Goal: Transaction & Acquisition: Purchase product/service

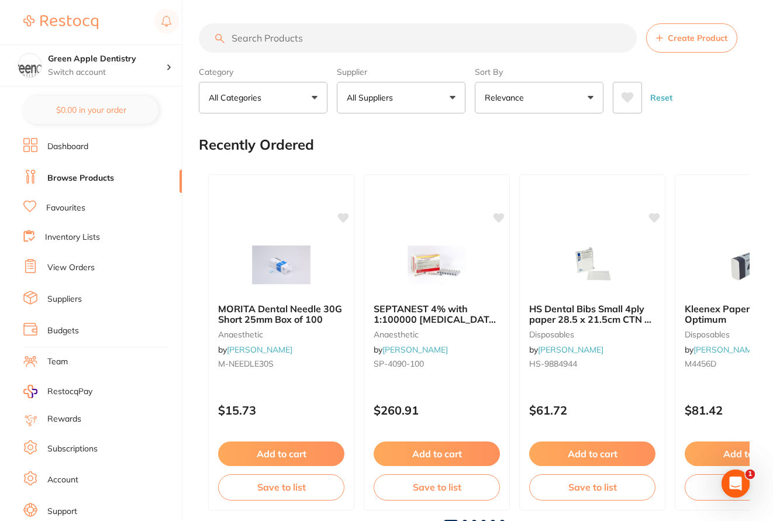
click at [271, 39] on input "search" at bounding box center [418, 37] width 438 height 29
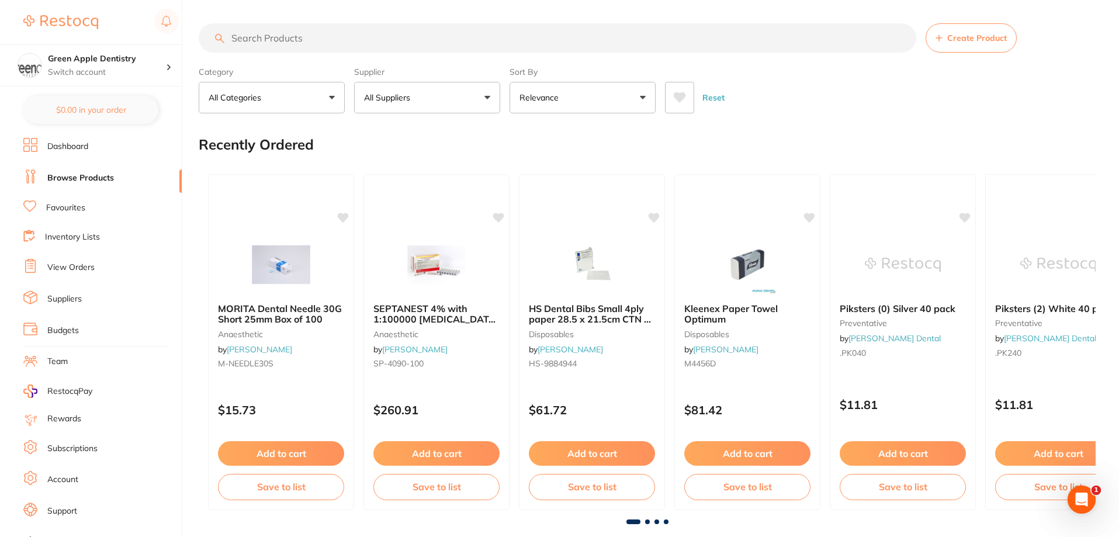
click at [319, 44] on input "search" at bounding box center [558, 37] width 718 height 29
click at [74, 268] on link "View Orders" at bounding box center [70, 268] width 47 height 12
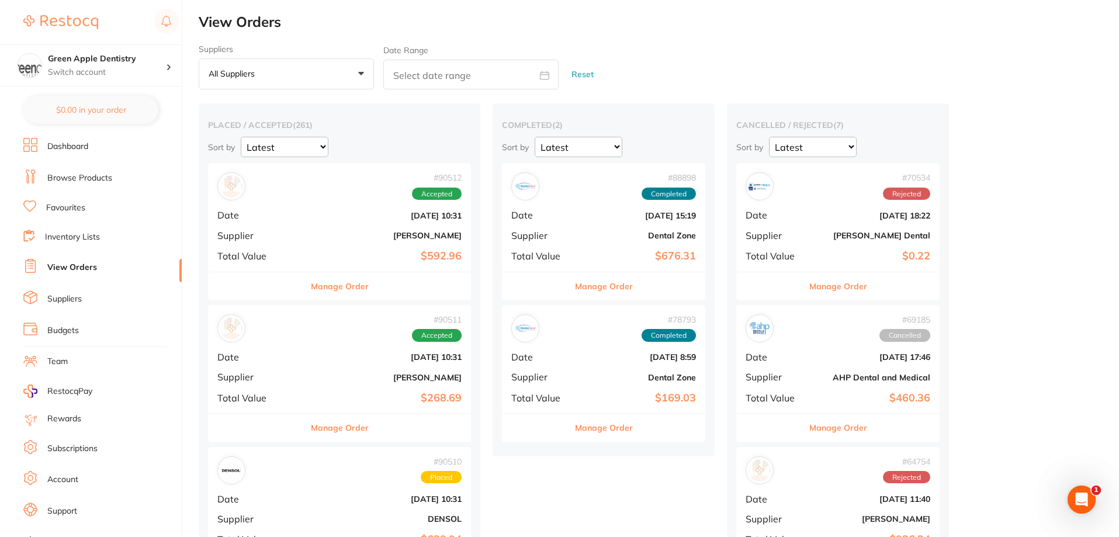
scroll to position [58, 0]
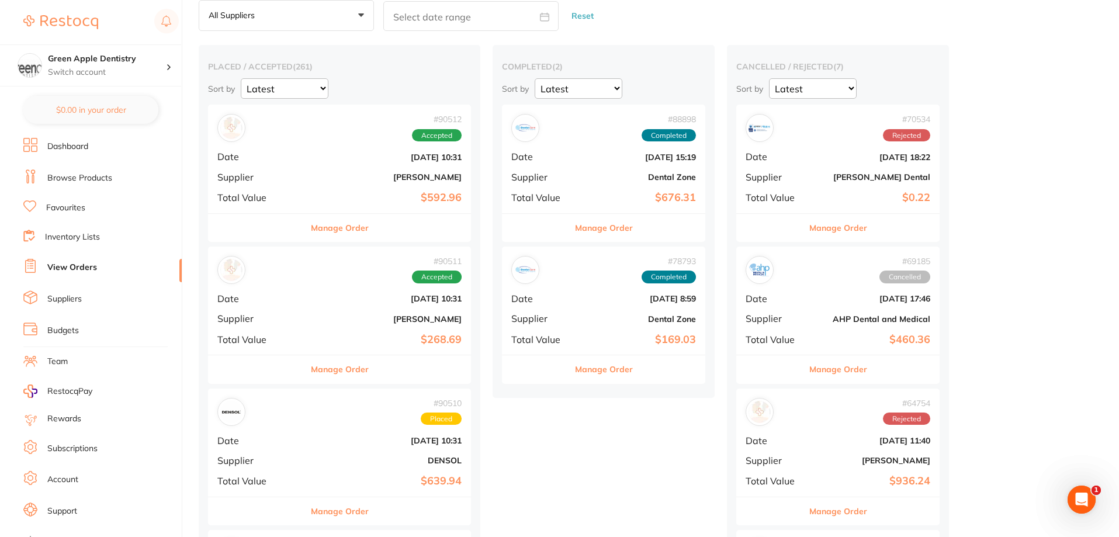
click at [322, 228] on button "Manage Order" at bounding box center [340, 228] width 58 height 28
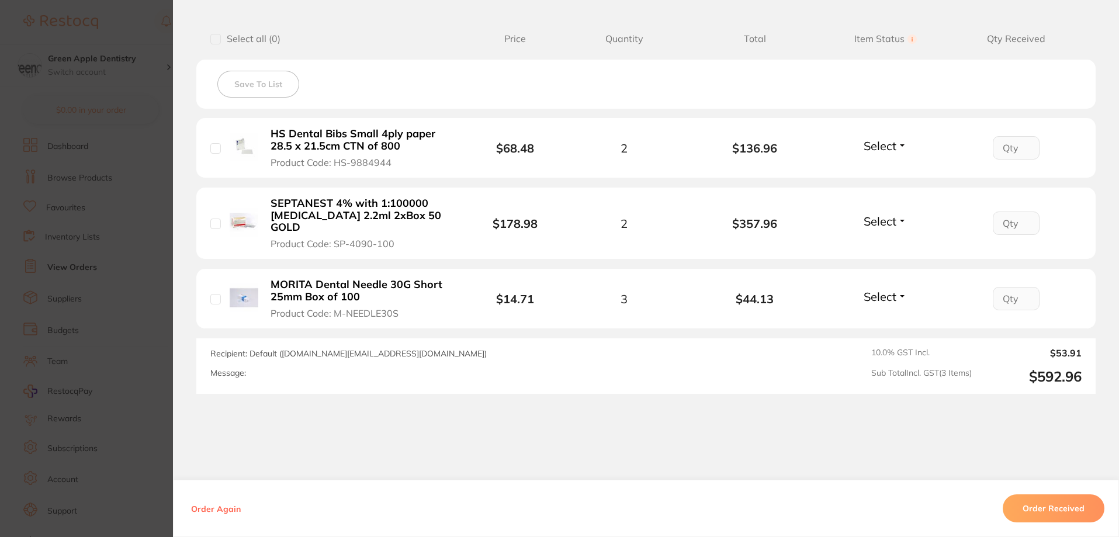
click at [123, 194] on section "Order ID: Restocq- 90512 Order Information Accepted Order Order Date [DATE] 10:…" at bounding box center [559, 268] width 1119 height 537
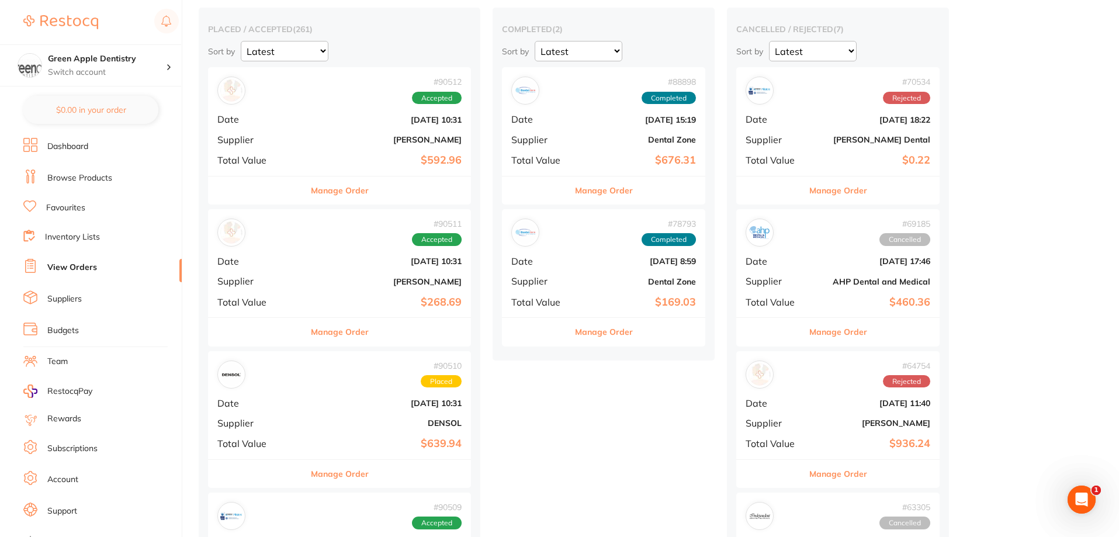
scroll to position [117, 0]
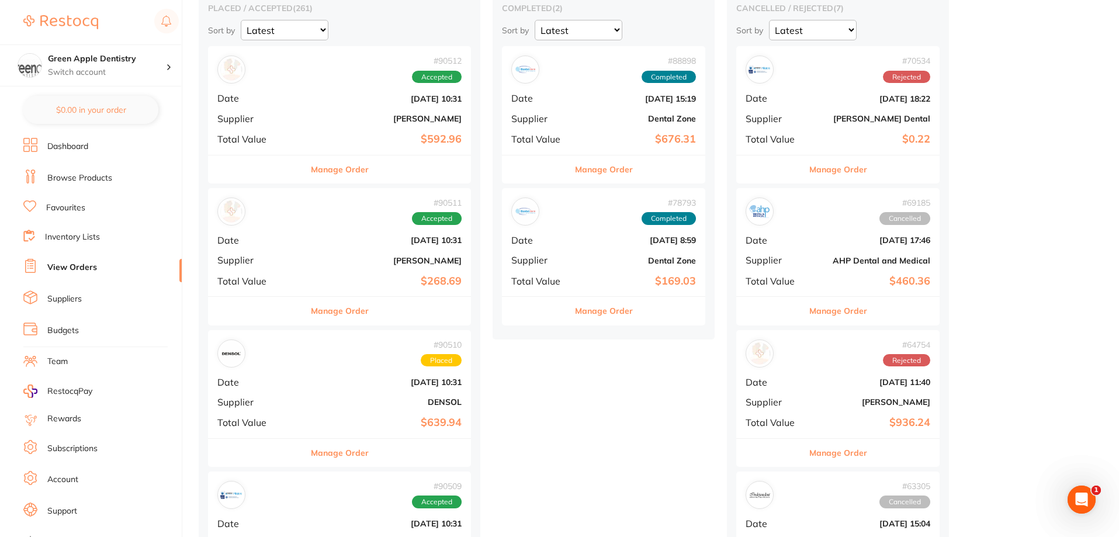
click at [329, 311] on button "Manage Order" at bounding box center [340, 311] width 58 height 28
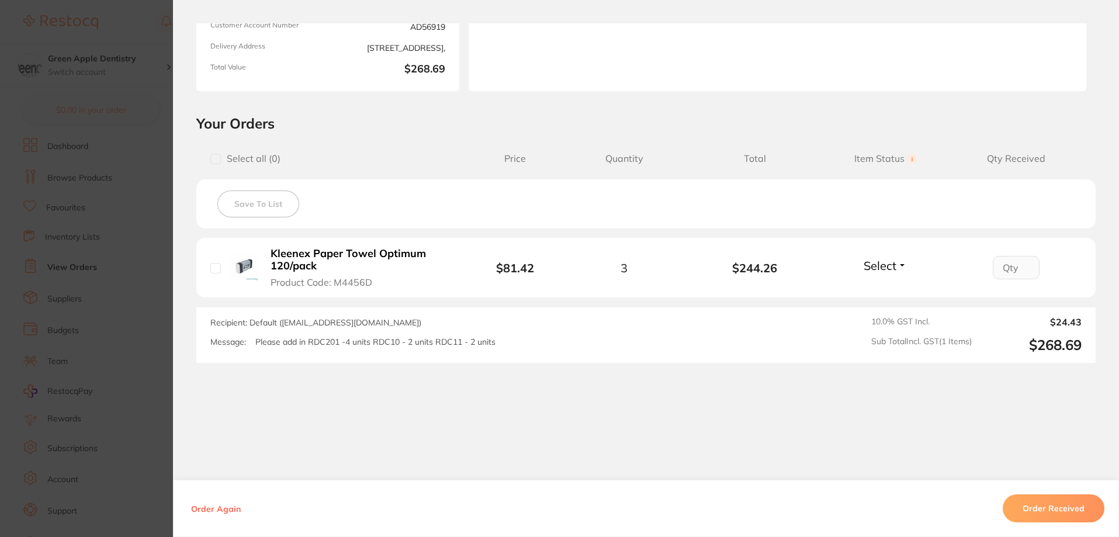
click at [142, 226] on section "Order ID: Restocq- 90511 Order Information Accepted Order Order Date [DATE] 10:…" at bounding box center [559, 268] width 1119 height 537
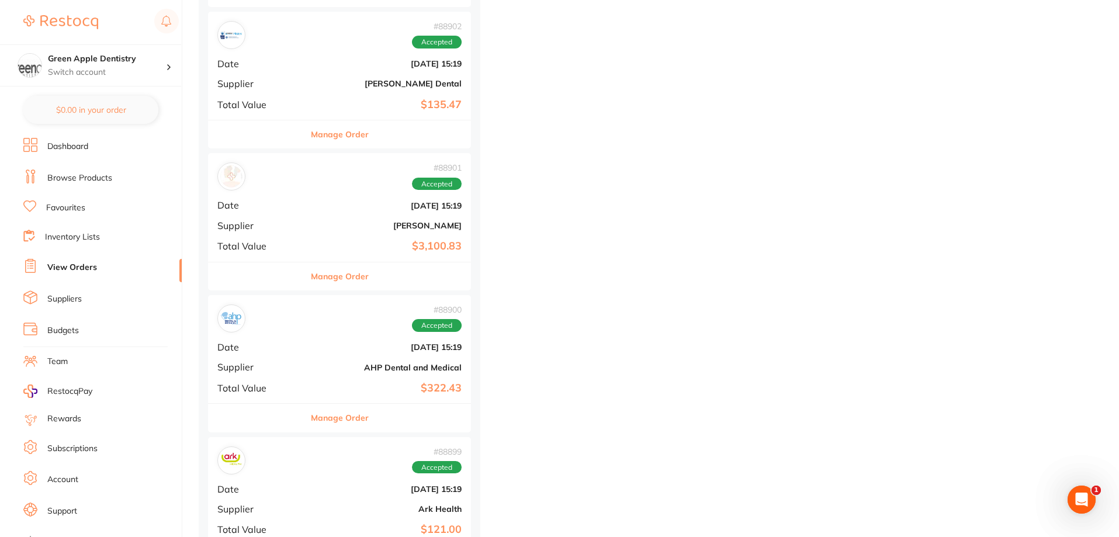
scroll to position [2280, 0]
click at [329, 278] on button "Manage Order" at bounding box center [340, 275] width 58 height 28
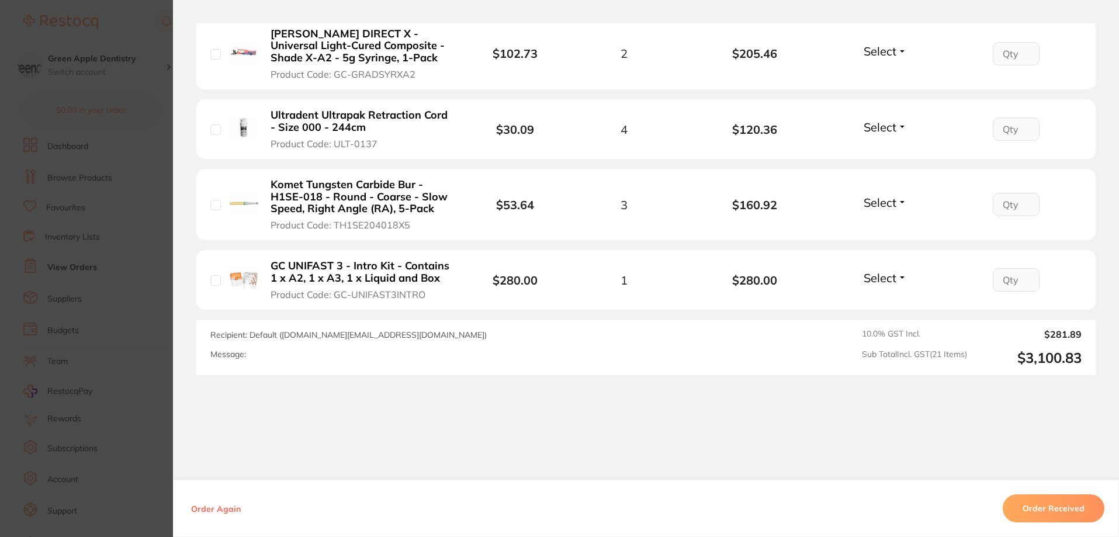
scroll to position [1660, 0]
click at [136, 213] on section "Order ID: Restocq- 88901 Order Information Accepted Order Order Date [DATE] 15:…" at bounding box center [559, 268] width 1119 height 537
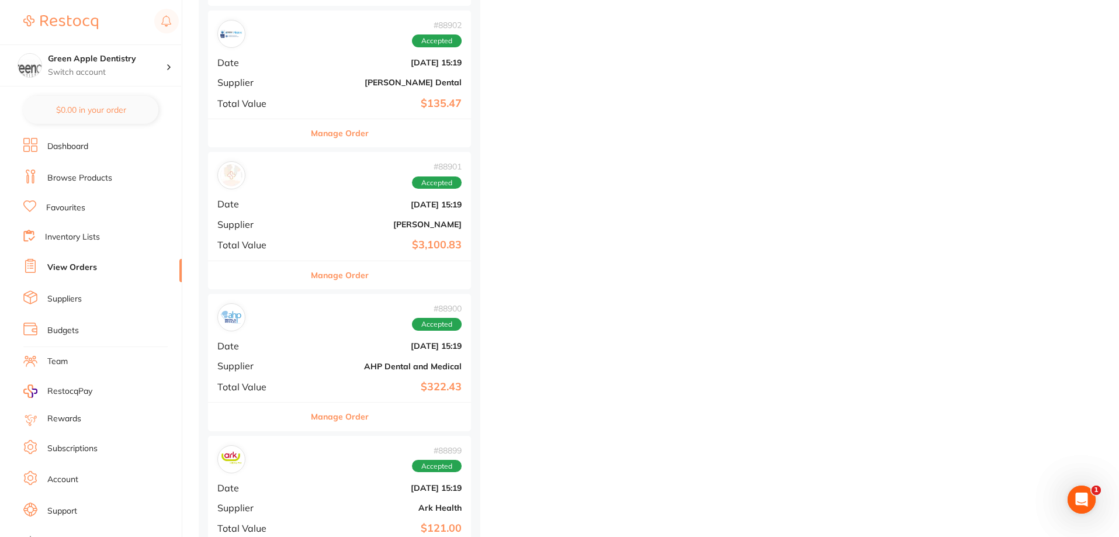
click at [72, 174] on link "Browse Products" at bounding box center [79, 178] width 65 height 12
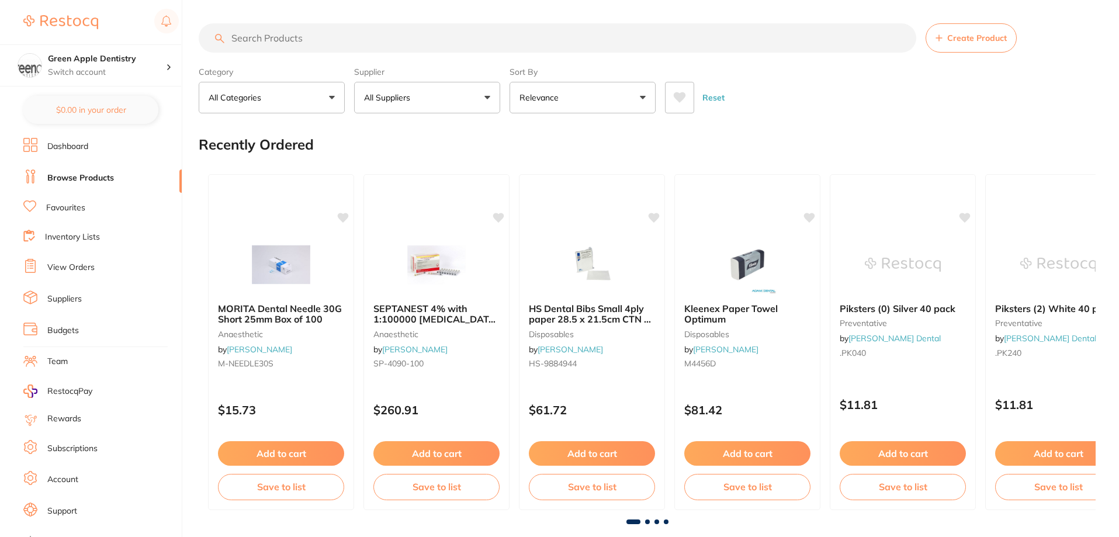
click at [382, 40] on input "search" at bounding box center [558, 37] width 718 height 29
click at [381, 41] on input "search" at bounding box center [558, 37] width 718 height 29
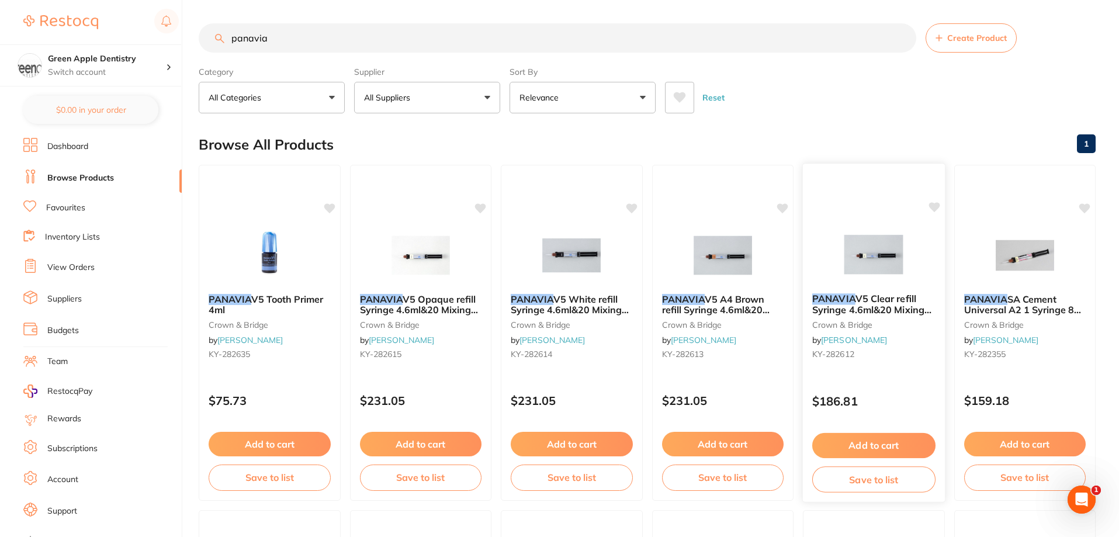
type input "panavia"
click at [775, 257] on img at bounding box center [874, 254] width 77 height 59
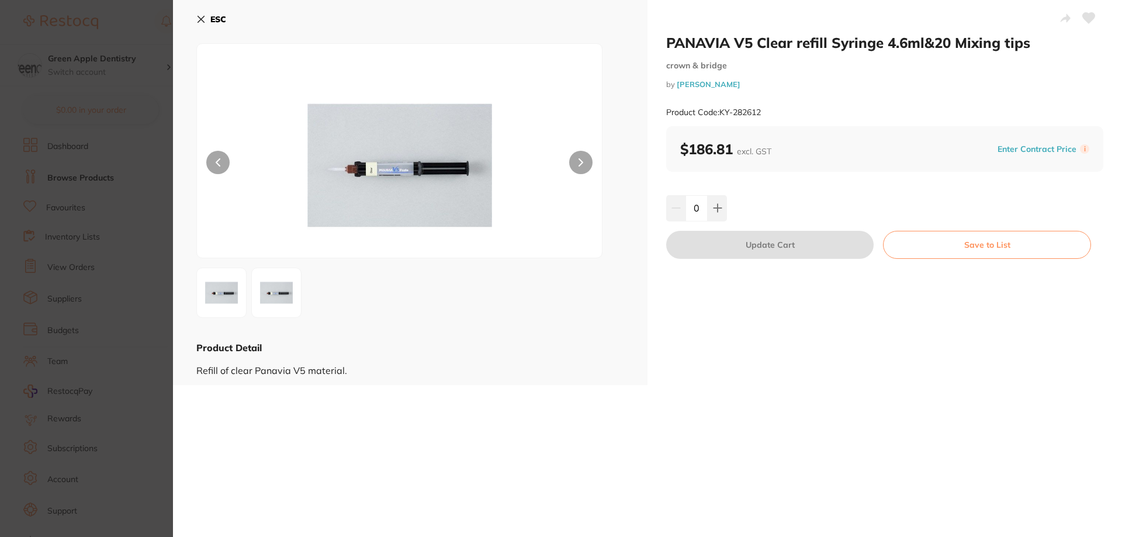
click at [216, 20] on b "ESC" at bounding box center [218, 19] width 16 height 11
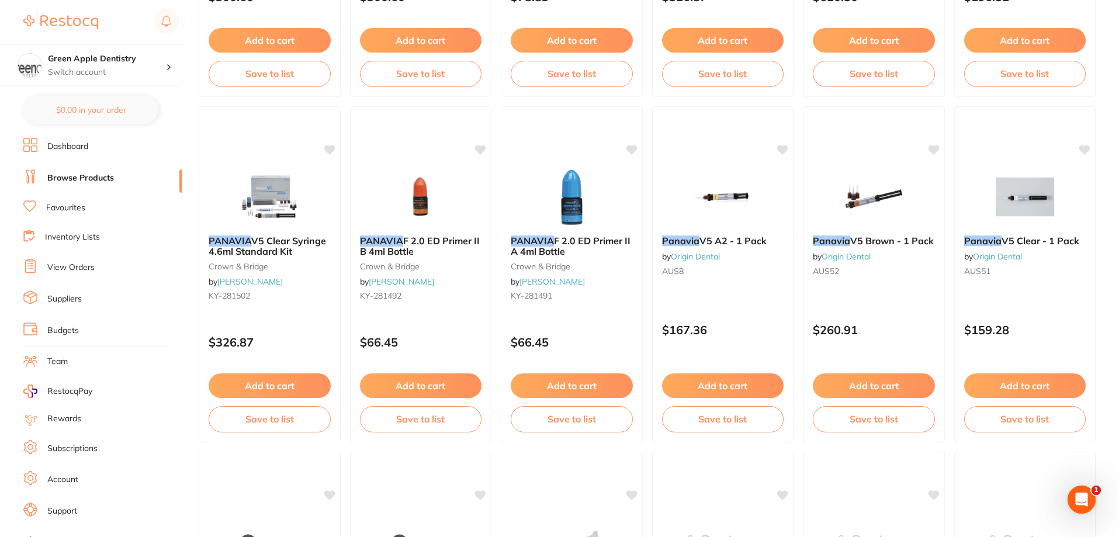
scroll to position [753, 0]
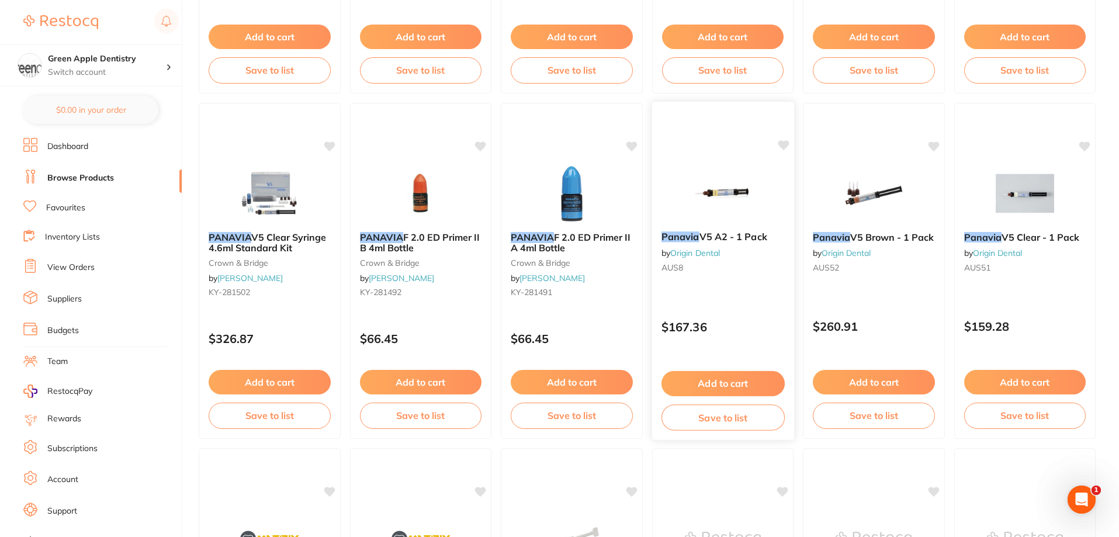
click at [703, 198] on img at bounding box center [723, 192] width 77 height 59
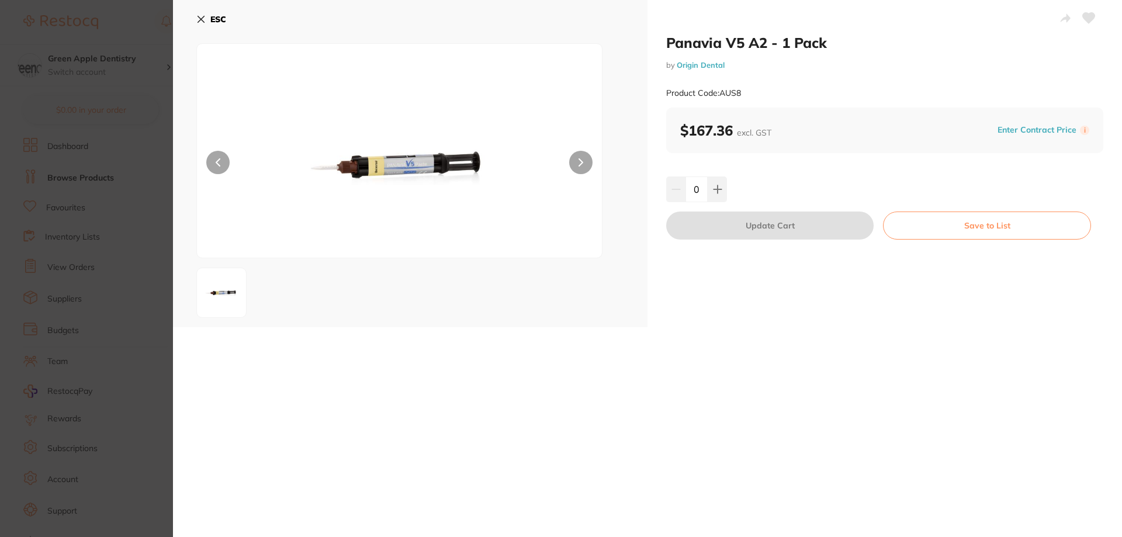
click at [581, 166] on icon at bounding box center [581, 162] width 5 height 8
click at [713, 187] on icon at bounding box center [717, 189] width 9 height 9
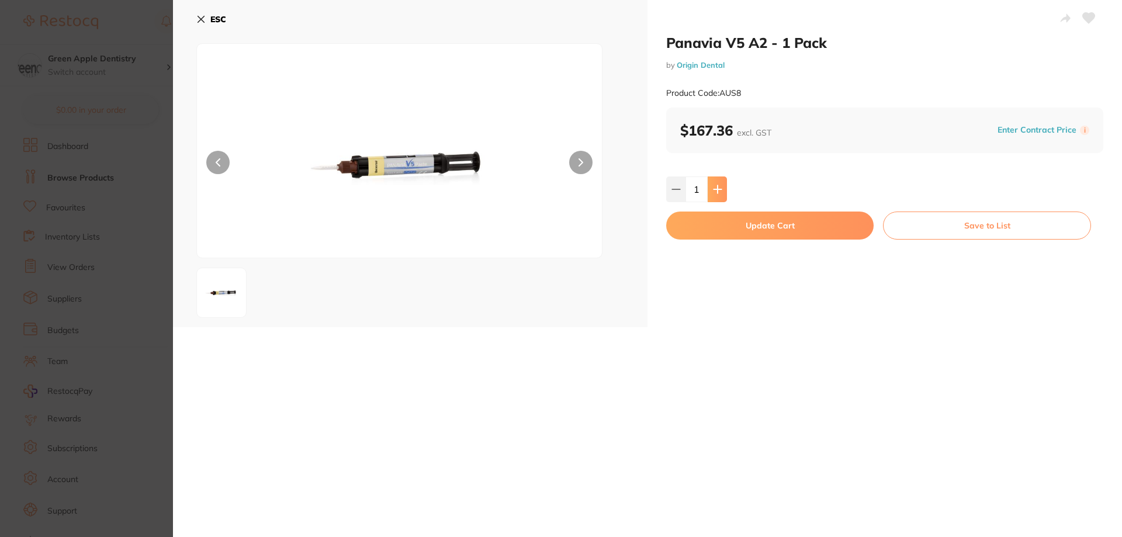
click at [721, 192] on button at bounding box center [717, 190] width 19 height 26
type input "2"
click at [772, 227] on button "Update Cart" at bounding box center [770, 226] width 208 height 28
checkbox input "false"
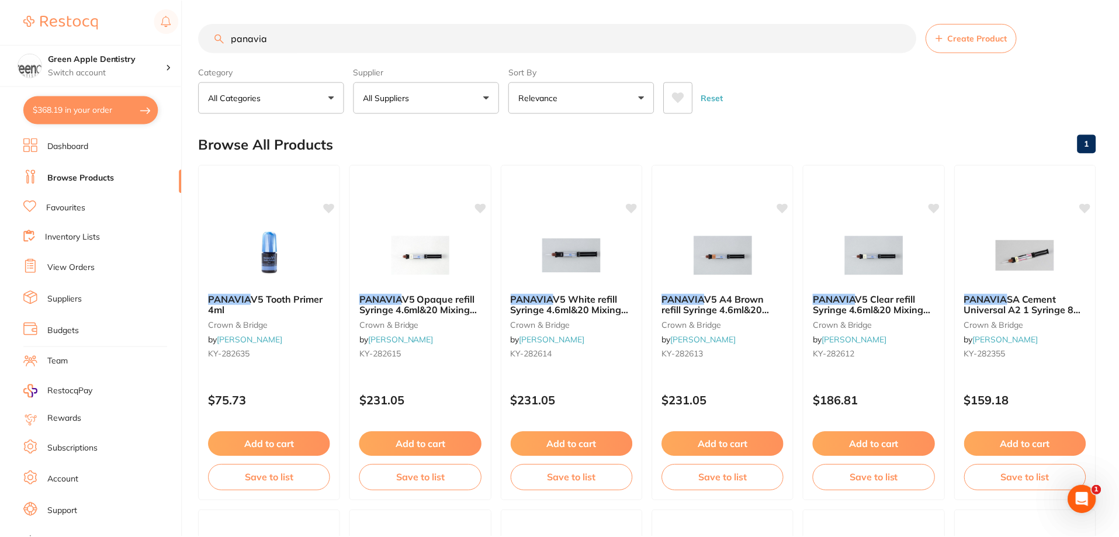
scroll to position [753, 0]
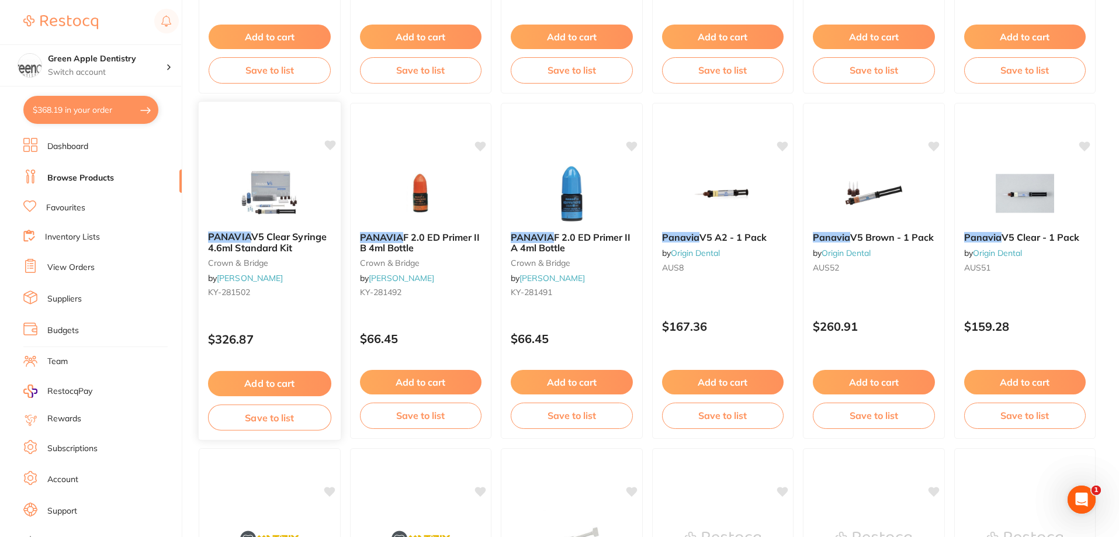
click at [316, 194] on div at bounding box center [270, 192] width 142 height 59
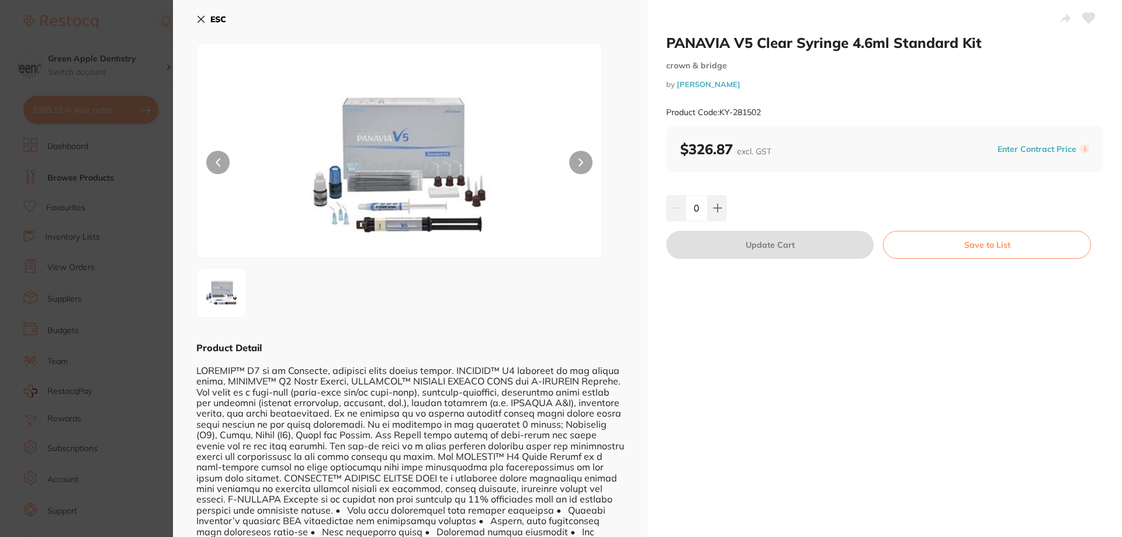
click at [211, 15] on b "ESC" at bounding box center [218, 19] width 16 height 11
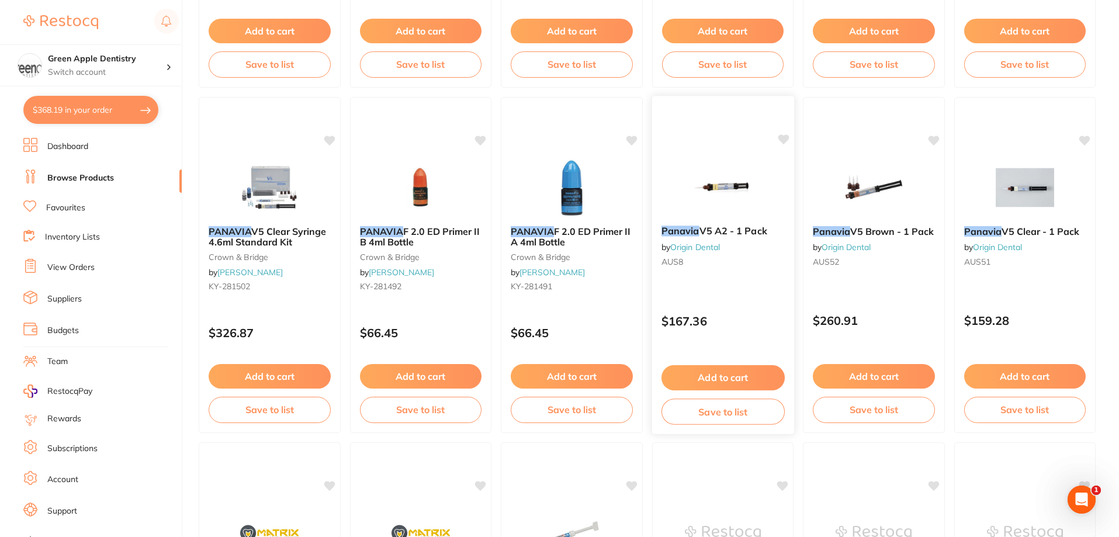
scroll to position [753, 0]
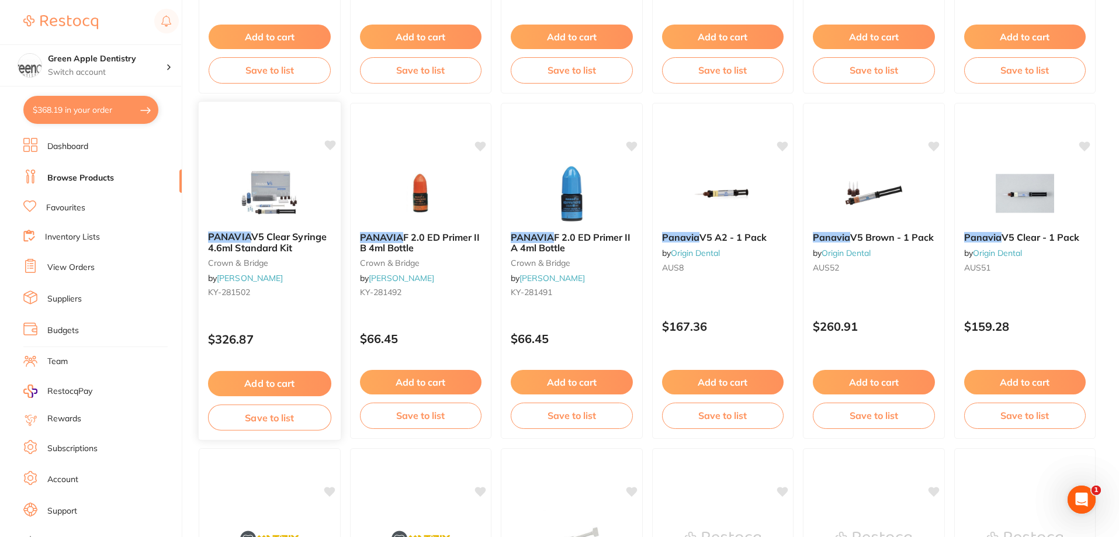
click at [316, 195] on div at bounding box center [270, 192] width 142 height 59
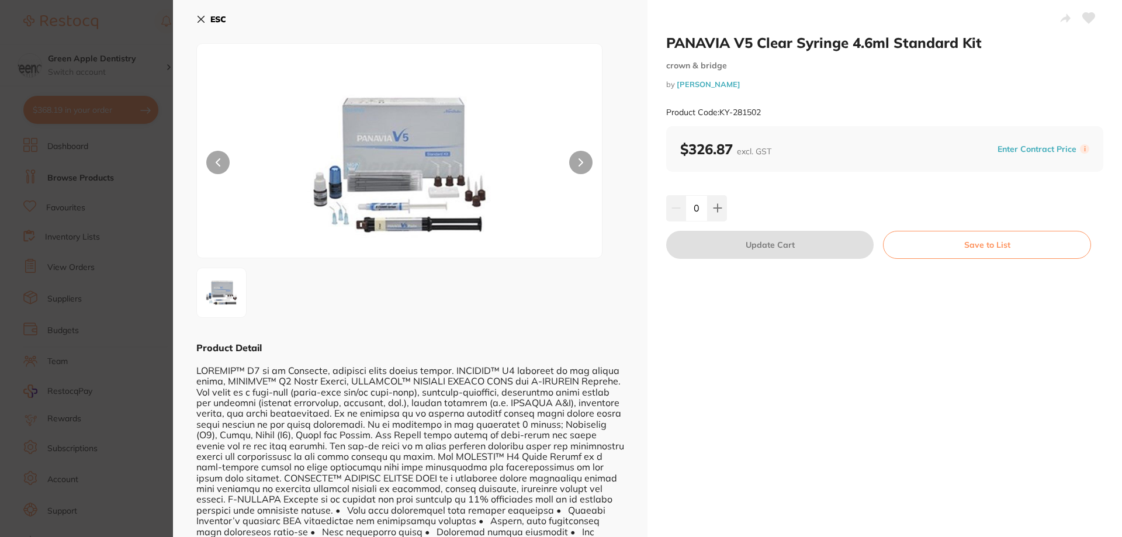
click at [212, 17] on b "ESC" at bounding box center [218, 19] width 16 height 11
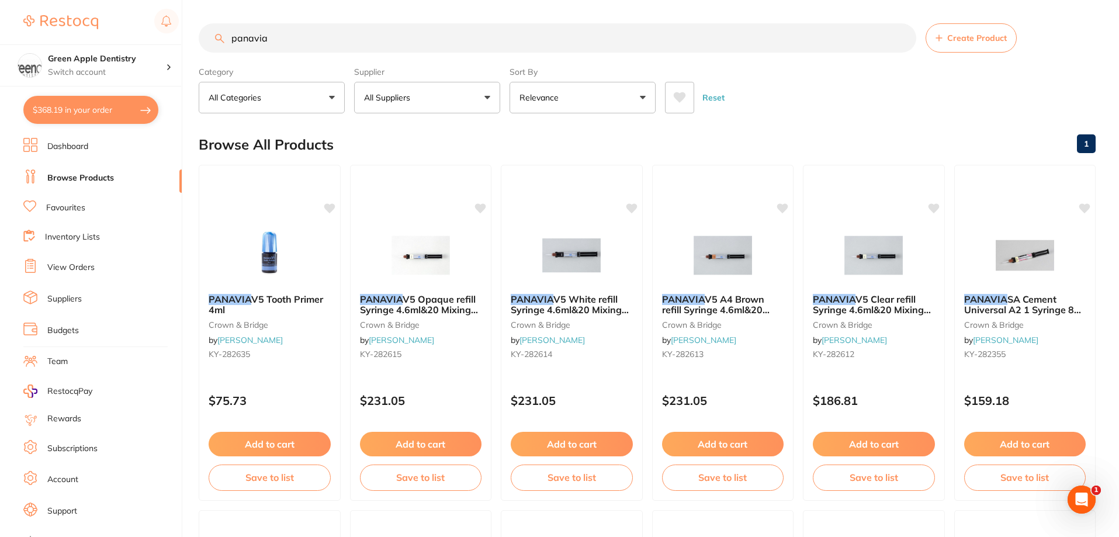
click at [453, 44] on input "panavia" at bounding box center [558, 37] width 718 height 29
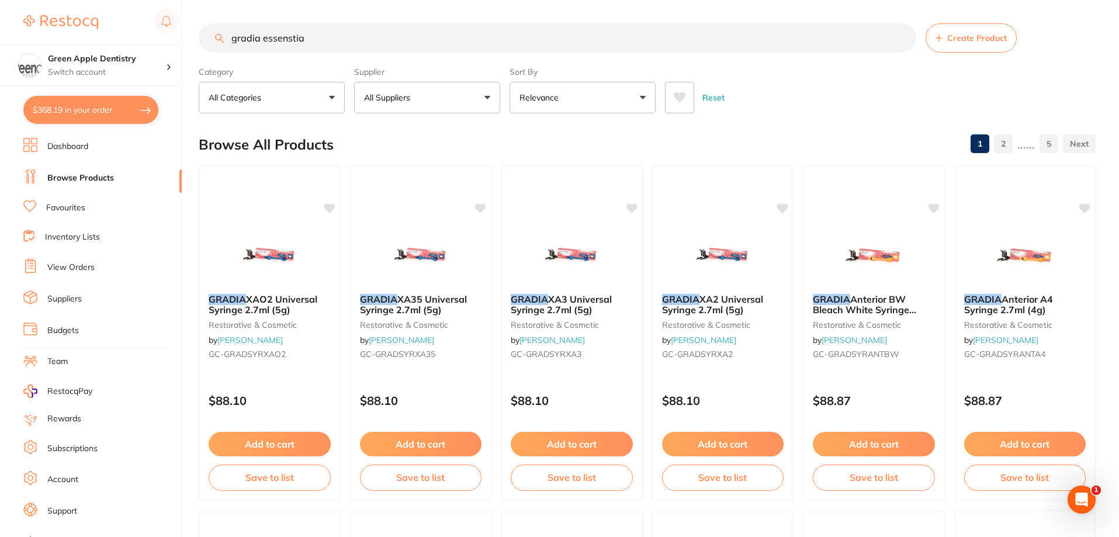
drag, startPoint x: 260, startPoint y: 37, endPoint x: 220, endPoint y: 34, distance: 39.9
click at [220, 34] on div "gradia essenstia Create Product" at bounding box center [647, 37] width 897 height 29
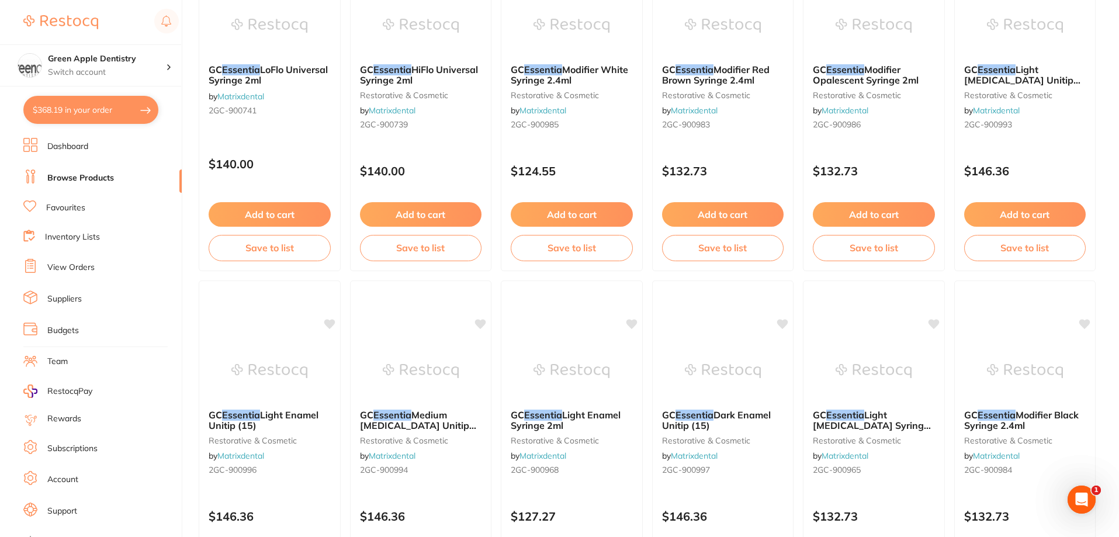
scroll to position [117, 0]
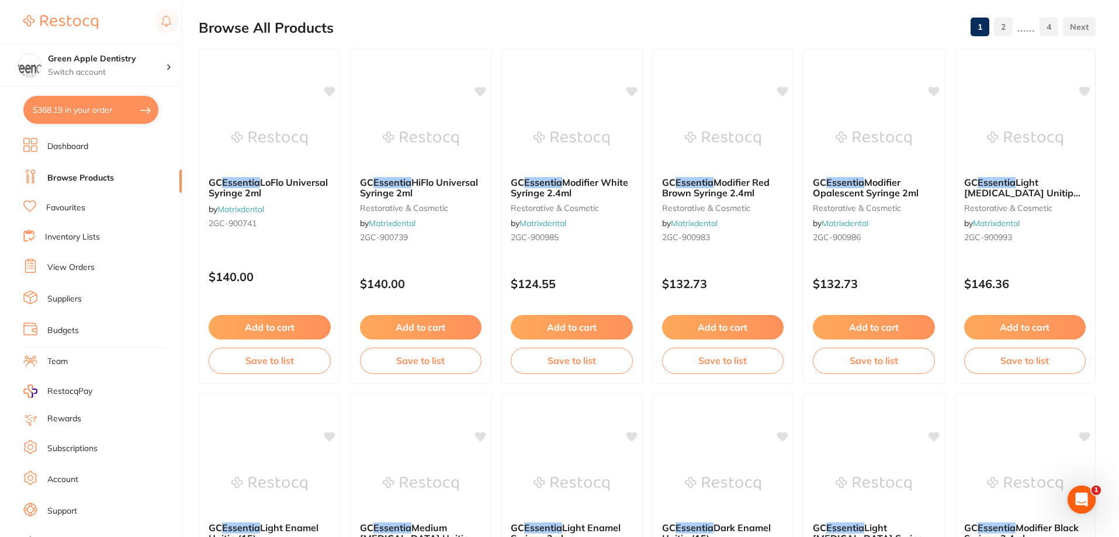
type input "essenstia"
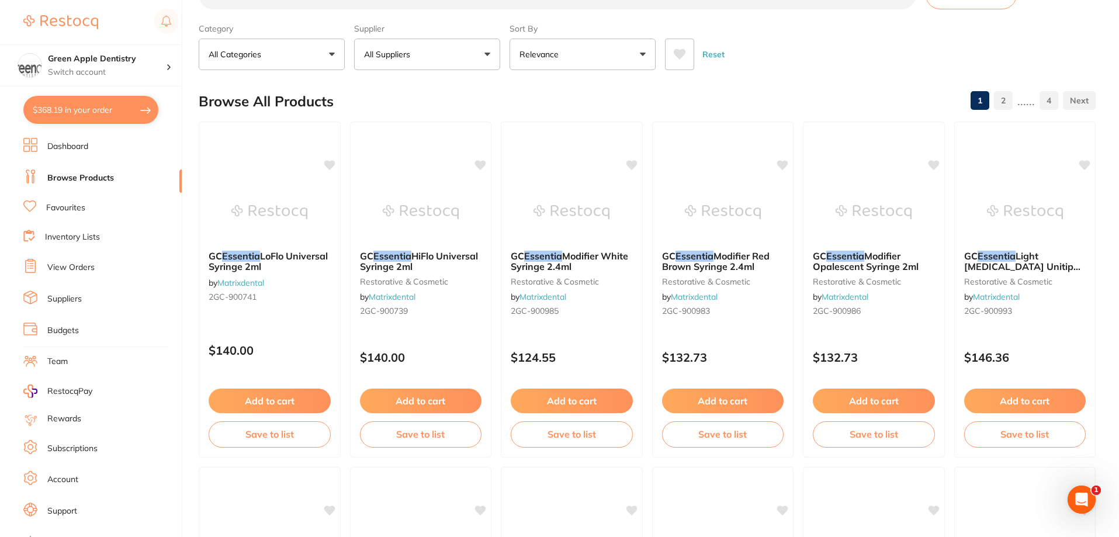
scroll to position [0, 0]
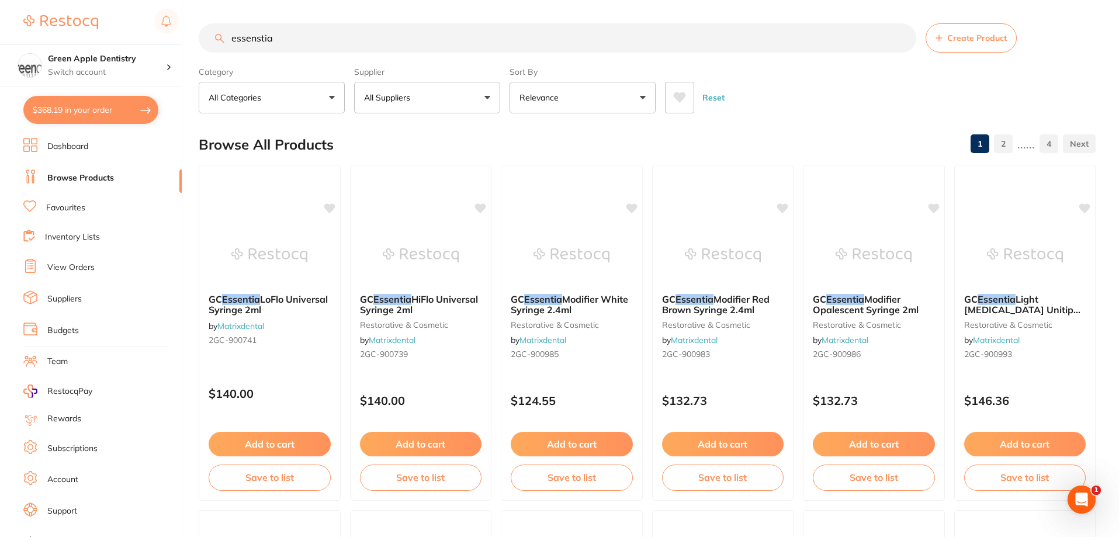
click at [427, 34] on input "essenstia" at bounding box center [558, 37] width 718 height 29
paste input "GC ESSENTIA"
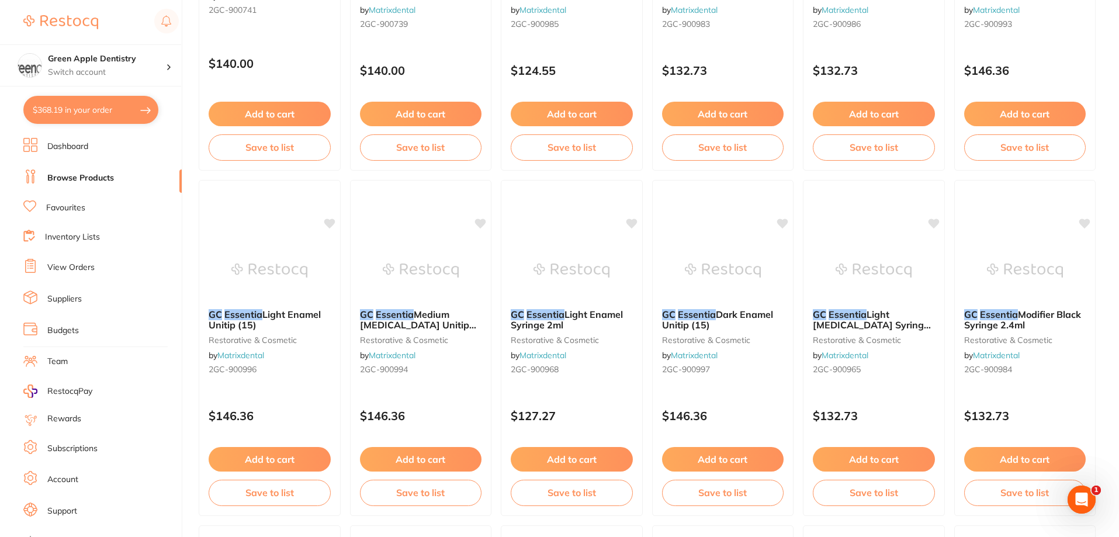
scroll to position [351, 0]
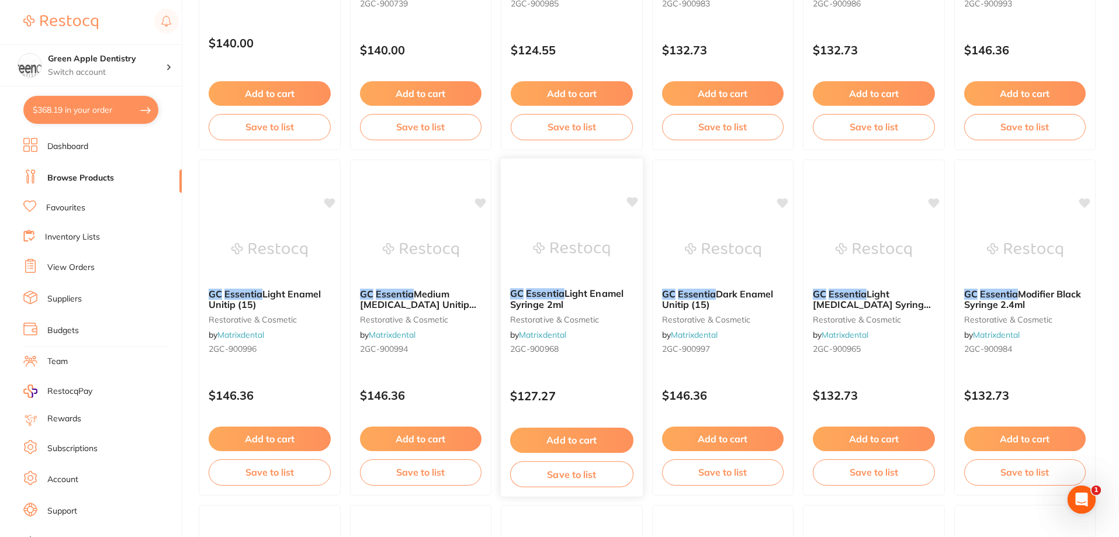
type input "GC ESSENTIA"
click at [574, 240] on img at bounding box center [572, 249] width 77 height 59
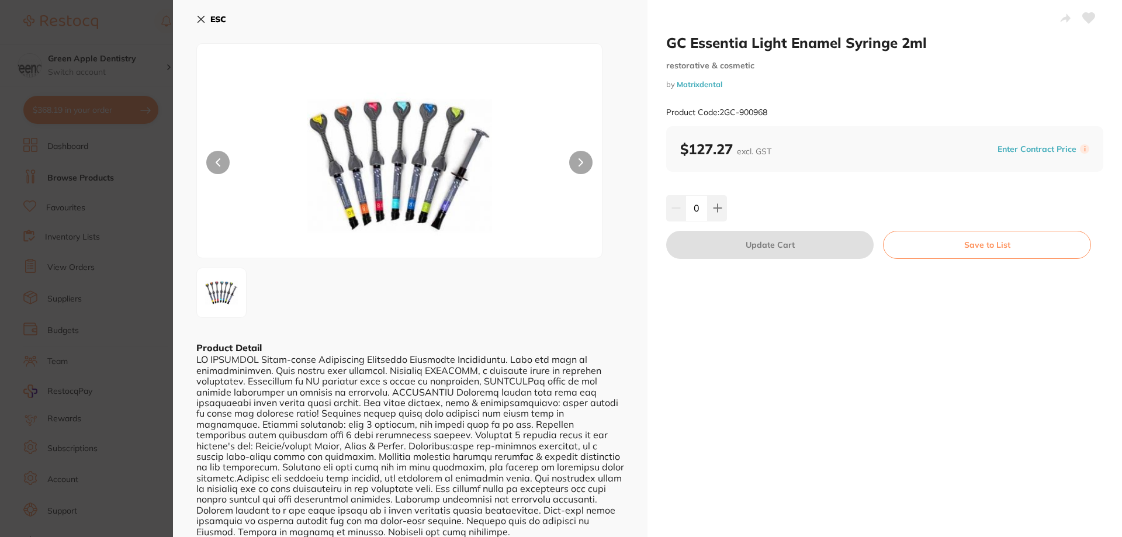
click at [203, 16] on icon at bounding box center [200, 19] width 9 height 9
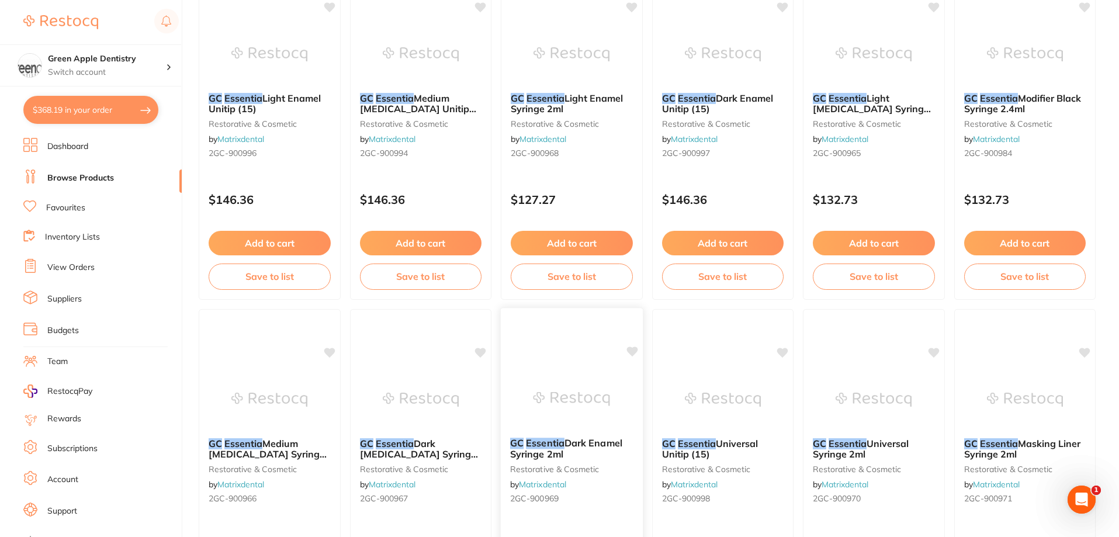
scroll to position [526, 0]
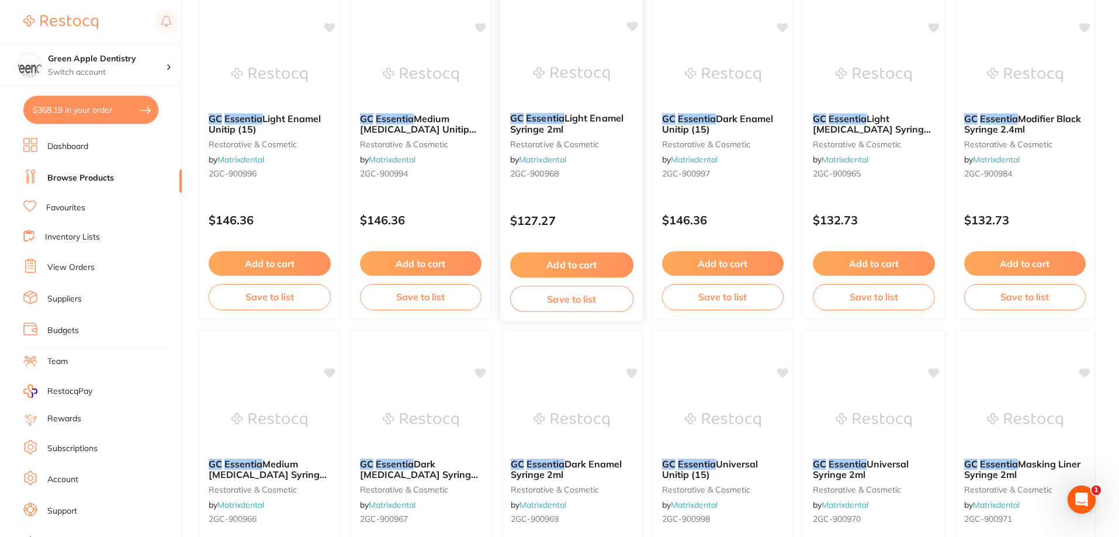
click at [598, 110] on div "GC Essentia Light Enamel Syringe 2ml restorative & cosmetic by Matrixdental 2GC…" at bounding box center [572, 147] width 142 height 89
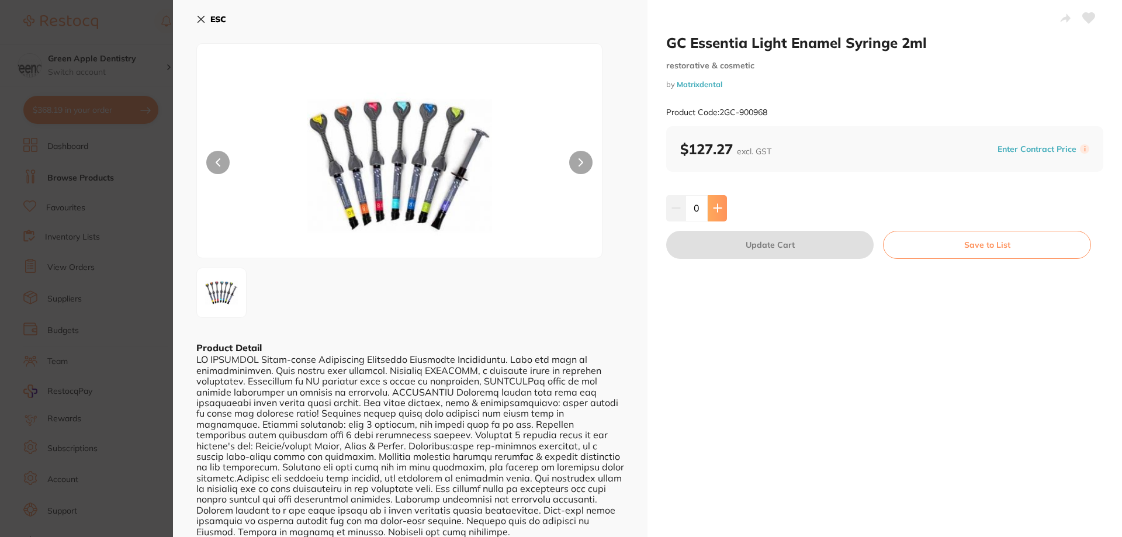
click at [709, 206] on button at bounding box center [717, 208] width 19 height 26
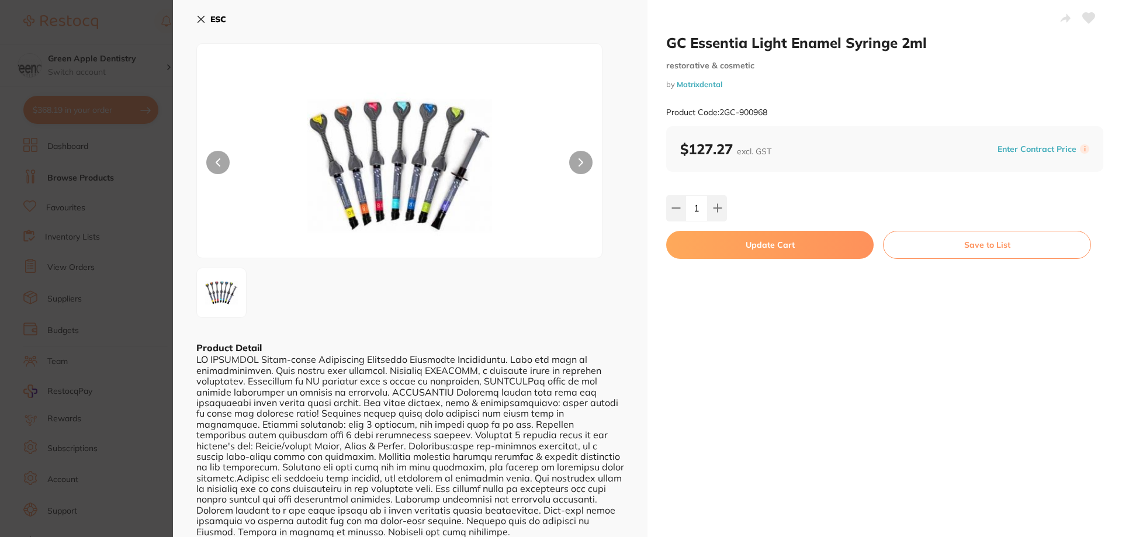
type input "1"
click at [759, 245] on button "Update Cart" at bounding box center [770, 245] width 208 height 28
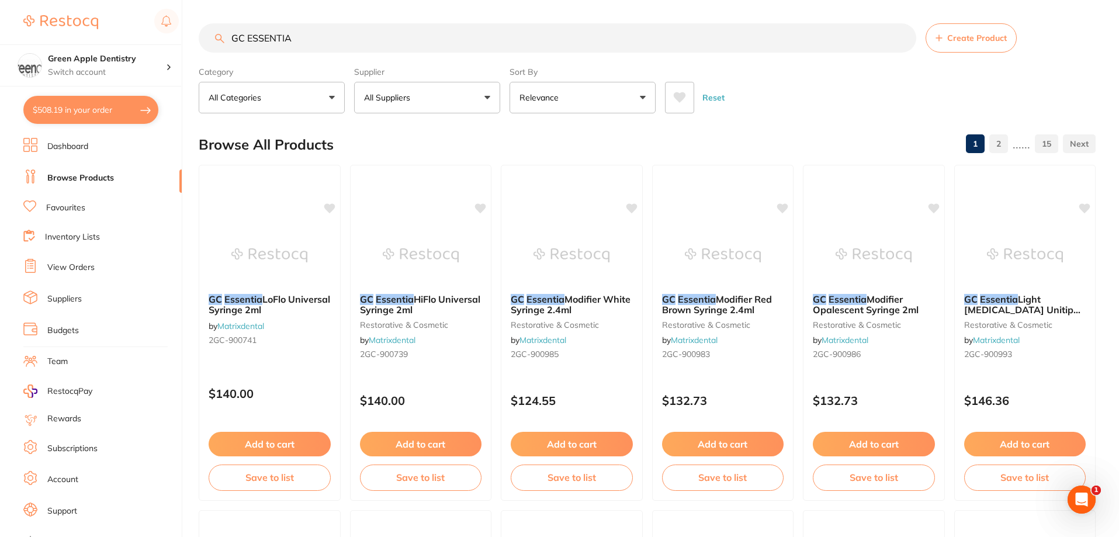
click at [314, 37] on input "GC ESSENTIA" at bounding box center [558, 37] width 718 height 29
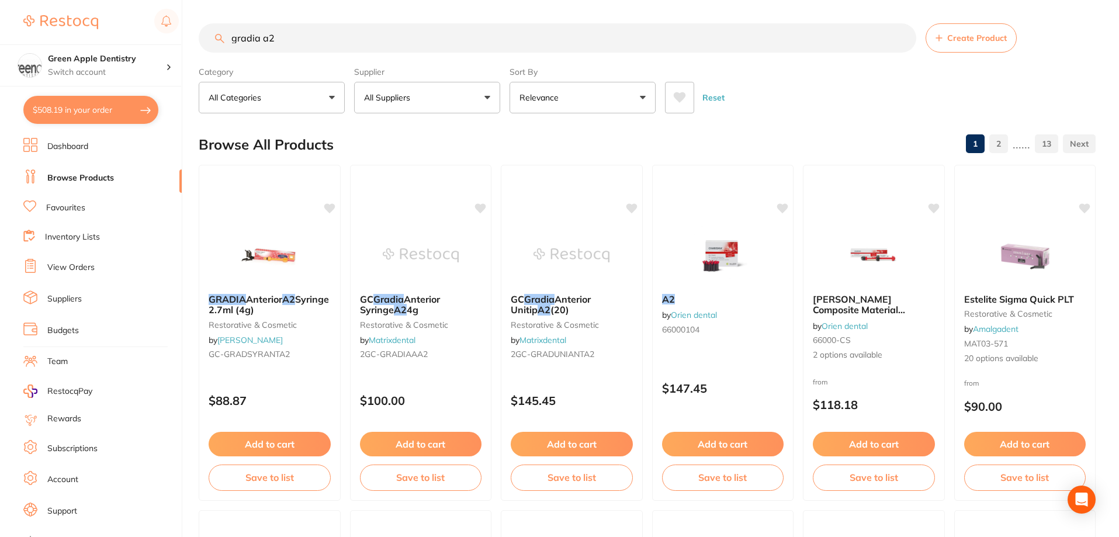
type input "gradia a2"
click at [431, 97] on button "All Suppliers" at bounding box center [427, 98] width 146 height 32
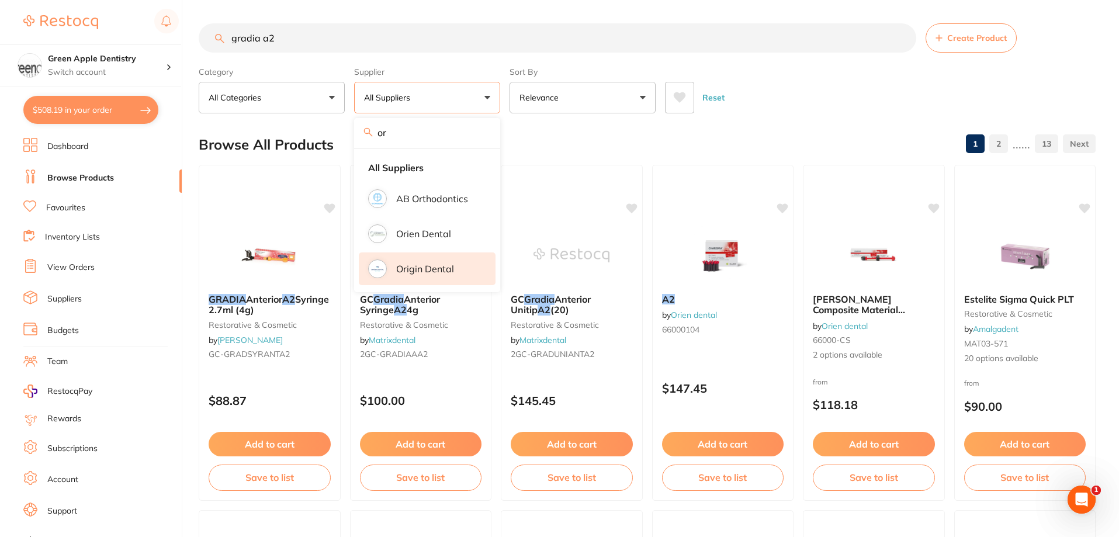
type input "or"
click at [416, 265] on p "Origin Dental" at bounding box center [425, 269] width 58 height 11
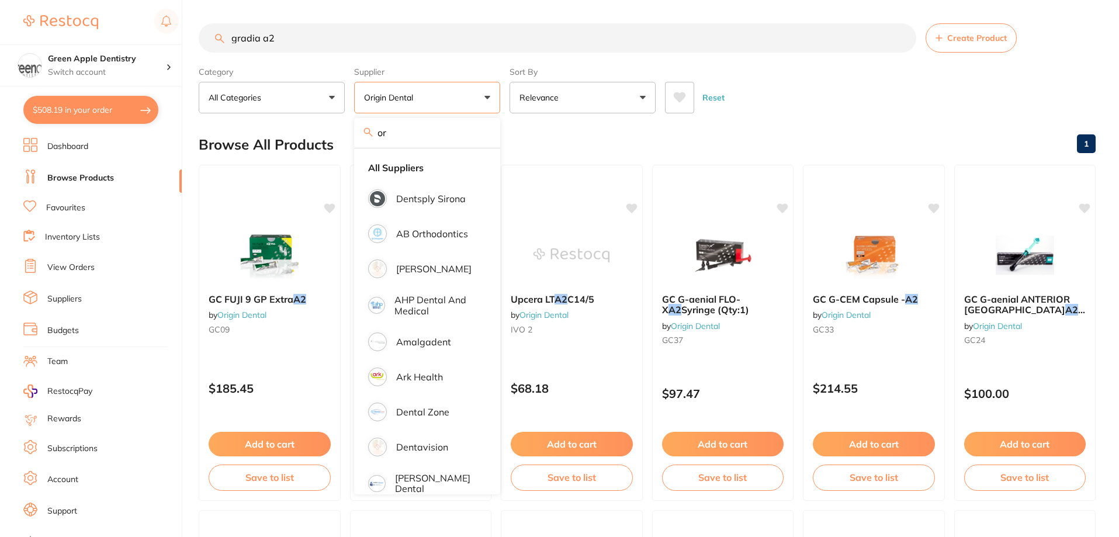
click at [775, 133] on div "Browse All Products 1" at bounding box center [647, 144] width 897 height 39
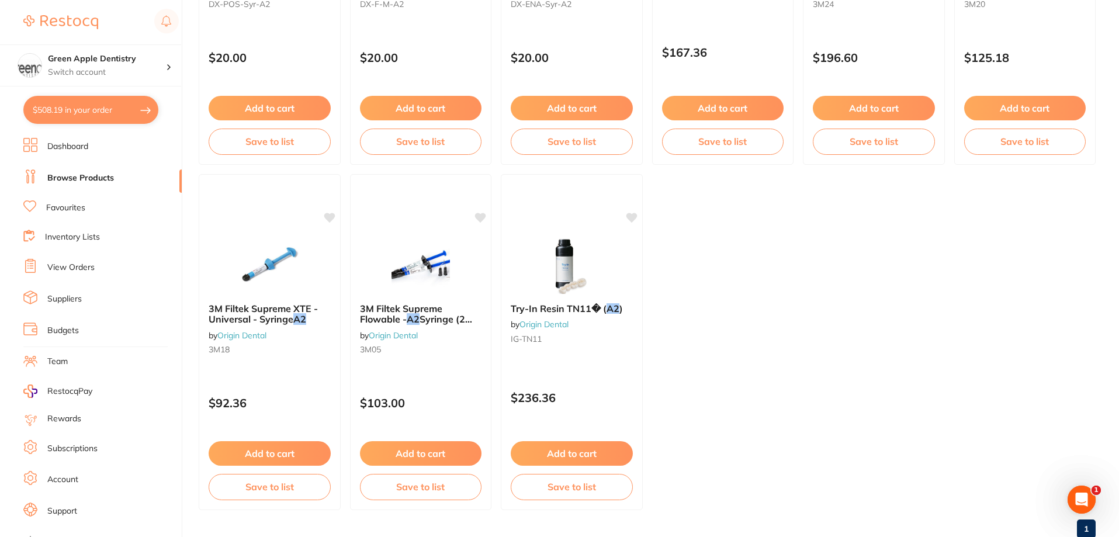
scroll to position [1049, 0]
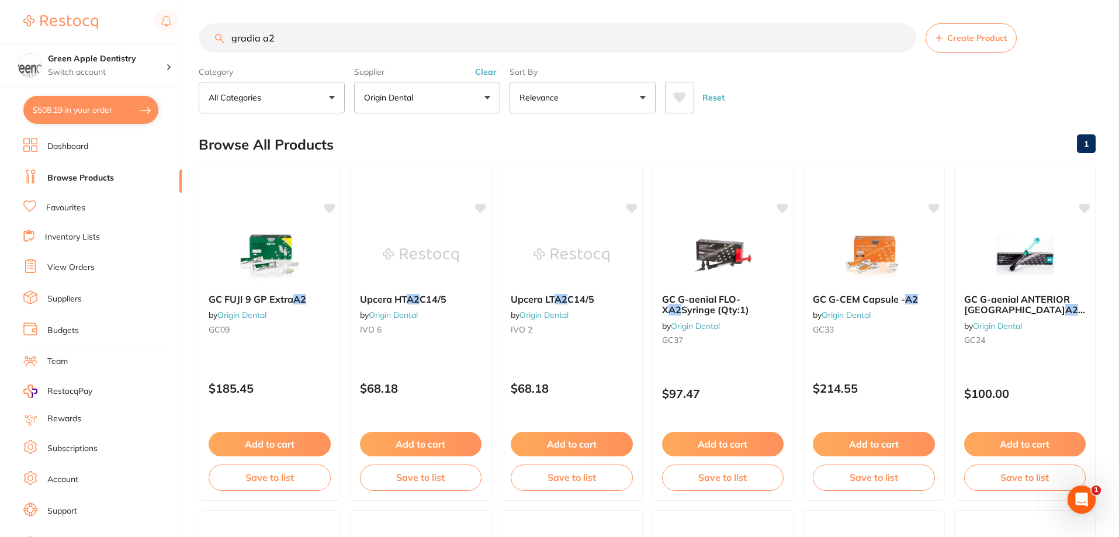
click at [401, 39] on input "gradia a2" at bounding box center [558, 37] width 718 height 29
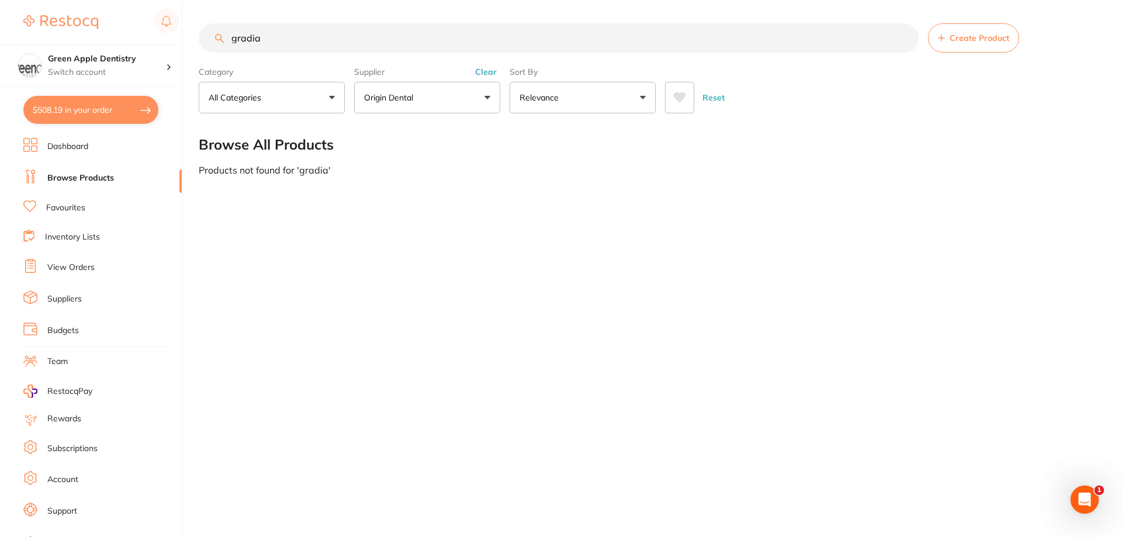
type input "gradia"
click at [421, 95] on button "Origin Dental" at bounding box center [427, 98] width 146 height 32
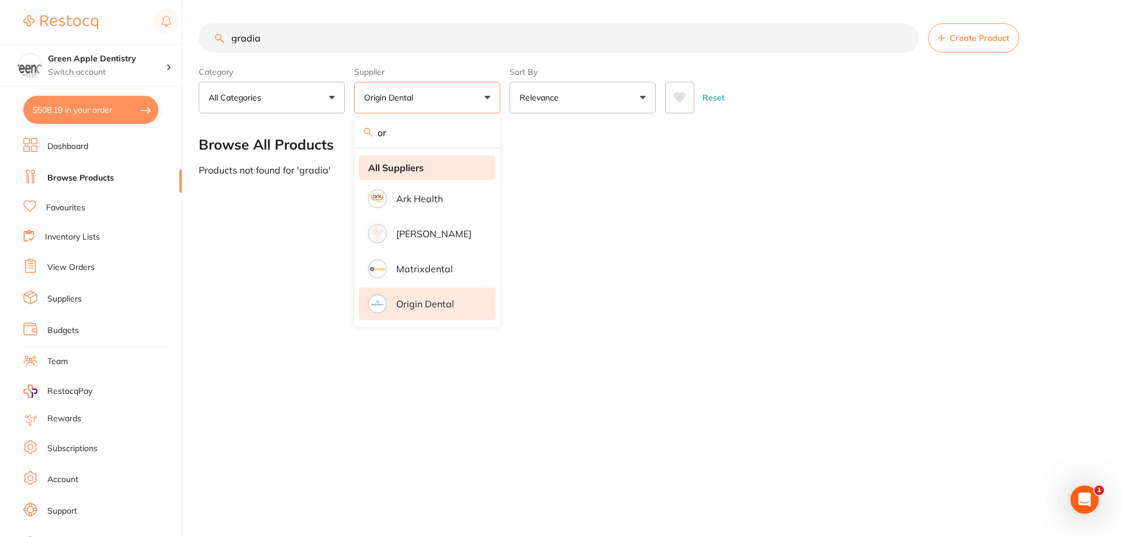
click at [407, 165] on strong "All Suppliers" at bounding box center [396, 168] width 56 height 11
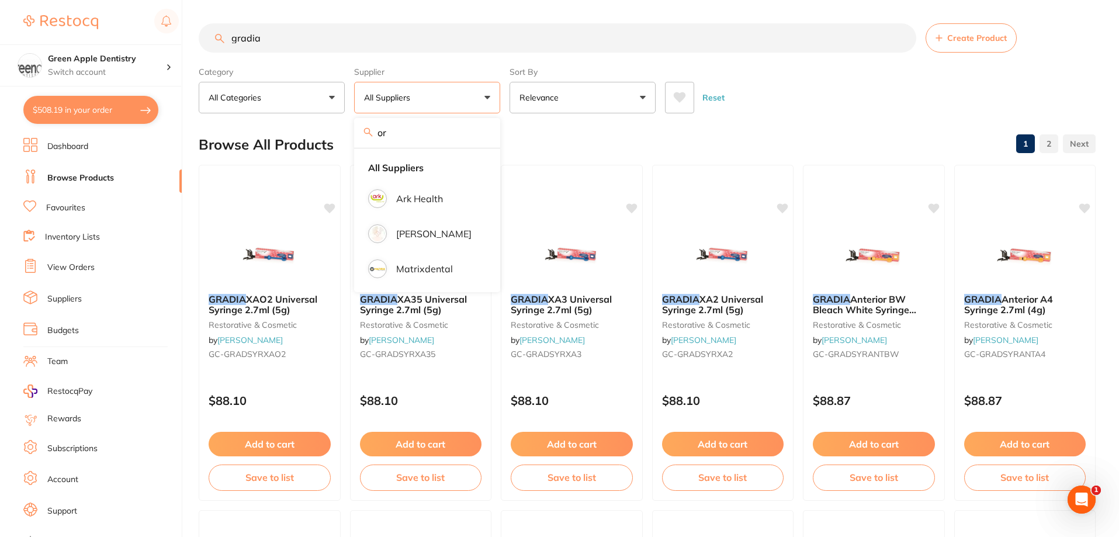
click at [761, 106] on div "Reset" at bounding box center [875, 92] width 421 height 41
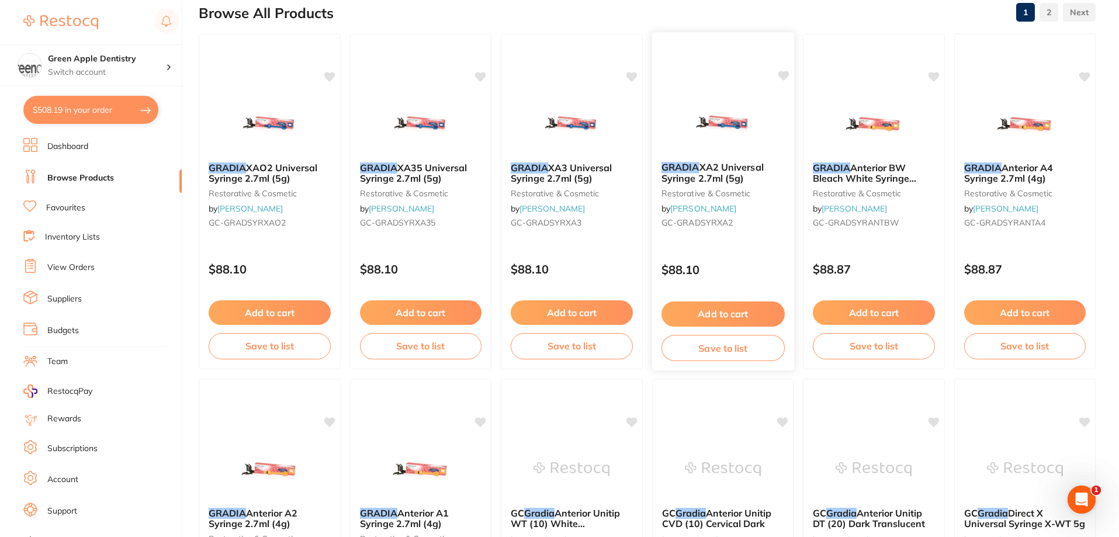
scroll to position [175, 0]
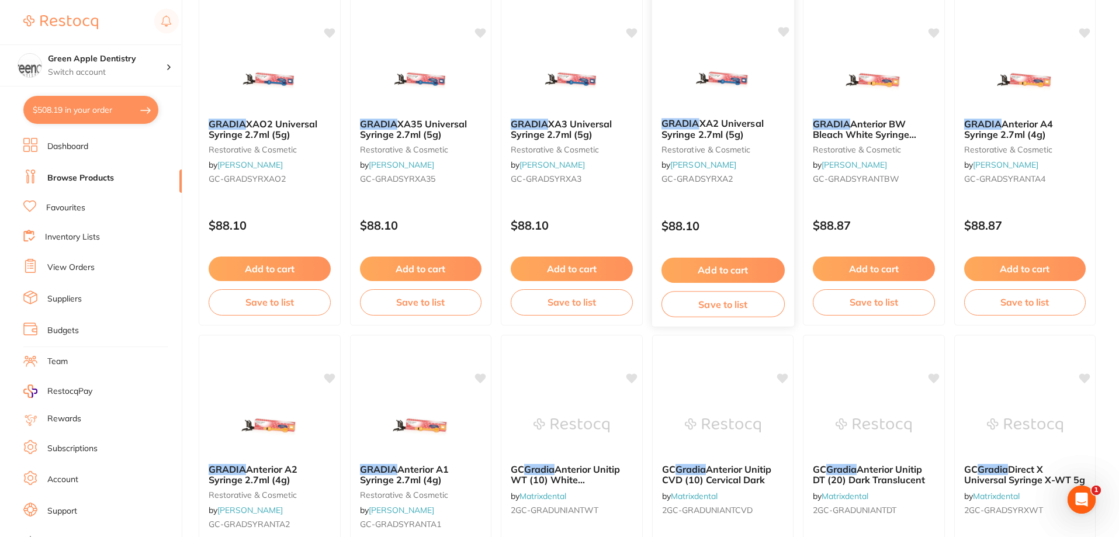
click at [747, 272] on button "Add to cart" at bounding box center [722, 270] width 123 height 25
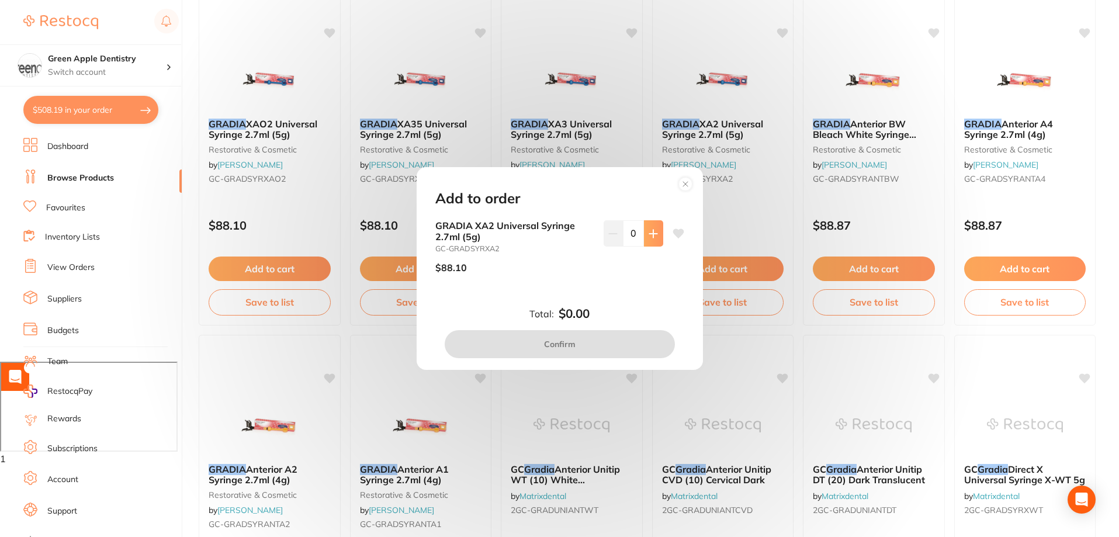
click at [658, 238] on button at bounding box center [653, 233] width 19 height 26
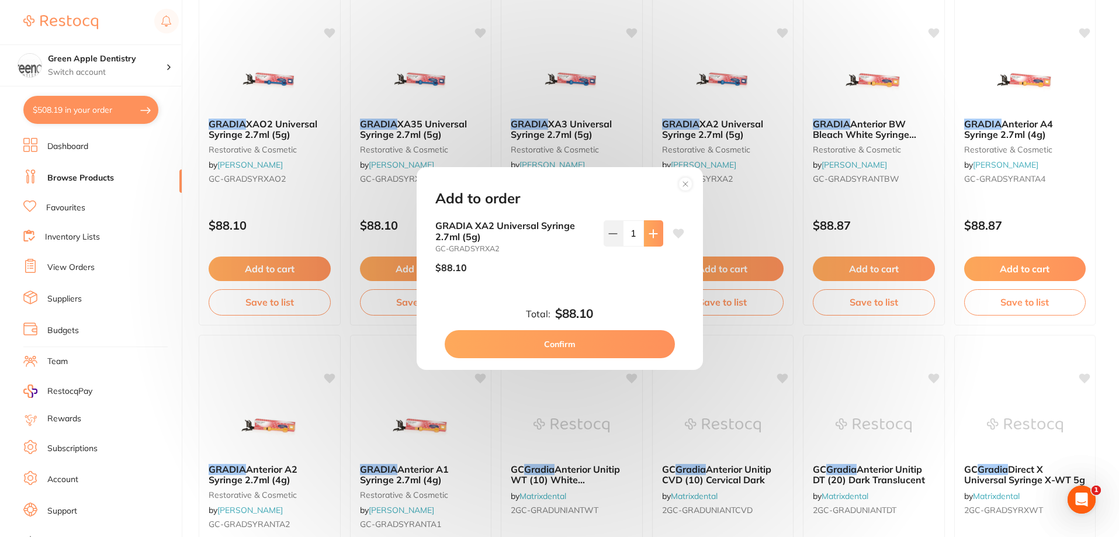
scroll to position [0, 0]
click at [658, 238] on button at bounding box center [653, 233] width 19 height 26
type input "2"
click at [637, 338] on button "Confirm" at bounding box center [560, 344] width 230 height 28
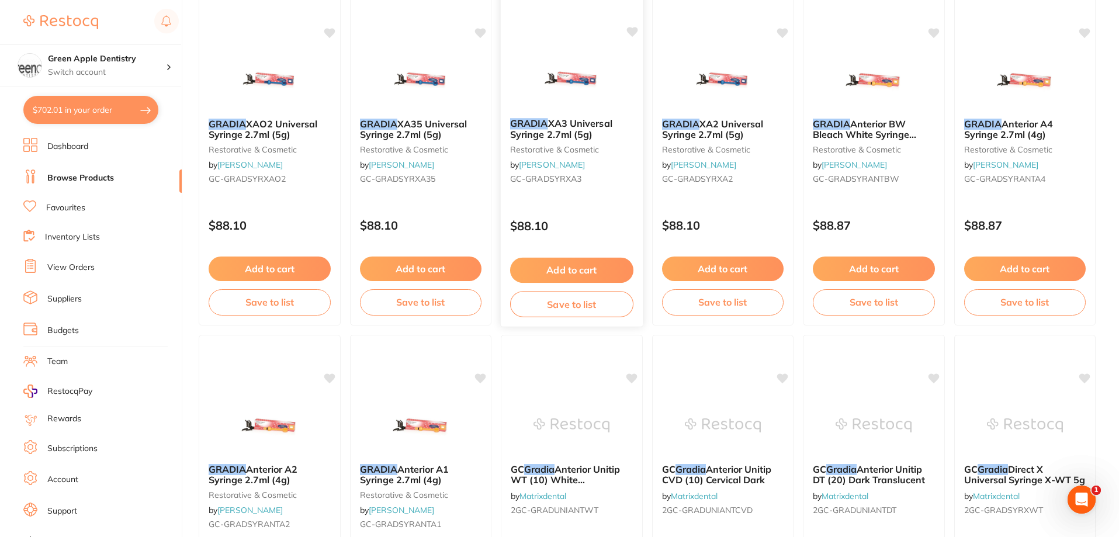
click at [587, 271] on button "Add to cart" at bounding box center [571, 270] width 123 height 25
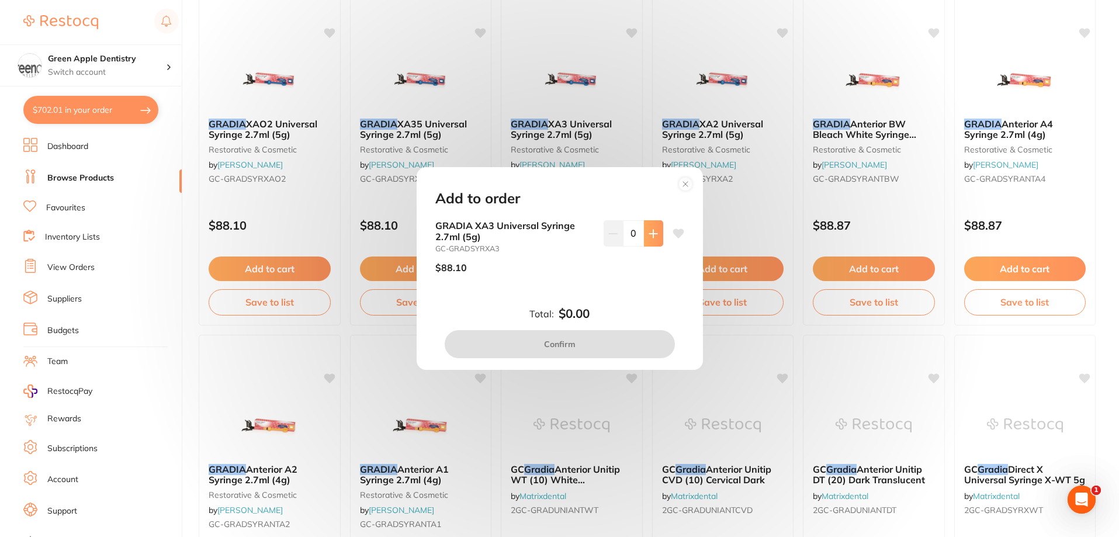
click at [649, 241] on button at bounding box center [653, 233] width 19 height 26
type input "1"
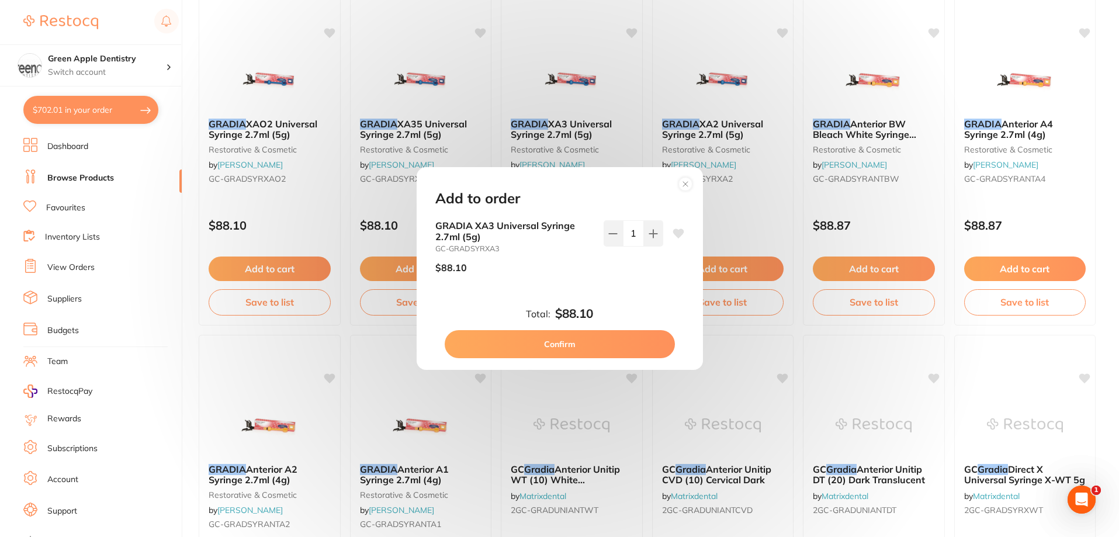
click at [633, 340] on button "Confirm" at bounding box center [560, 344] width 230 height 28
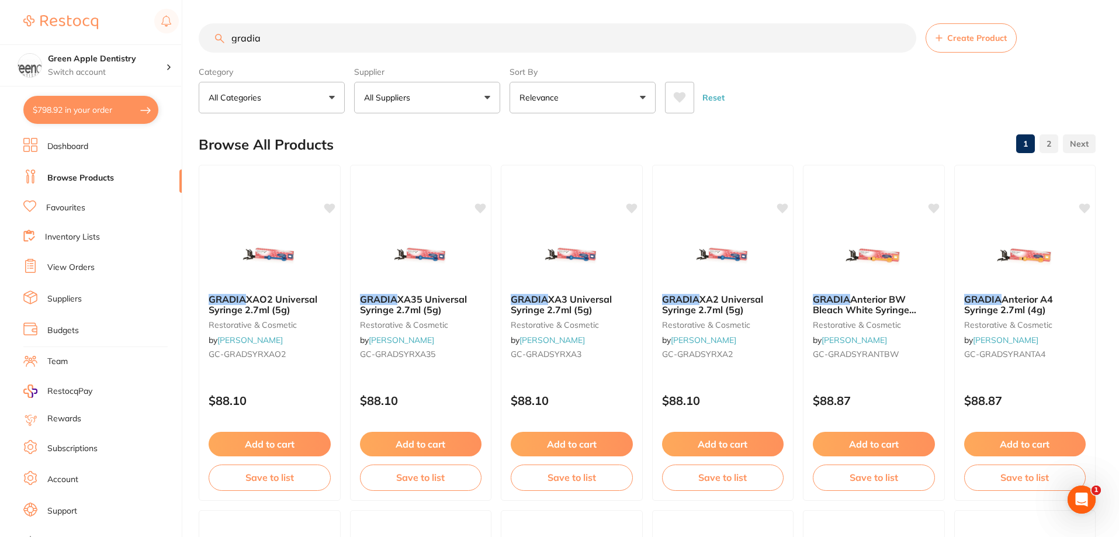
click at [476, 37] on input "gradia" at bounding box center [558, 37] width 718 height 29
click at [474, 37] on input "gradia" at bounding box center [558, 37] width 718 height 29
click at [473, 37] on input "gradia" at bounding box center [558, 37] width 718 height 29
type input "g"
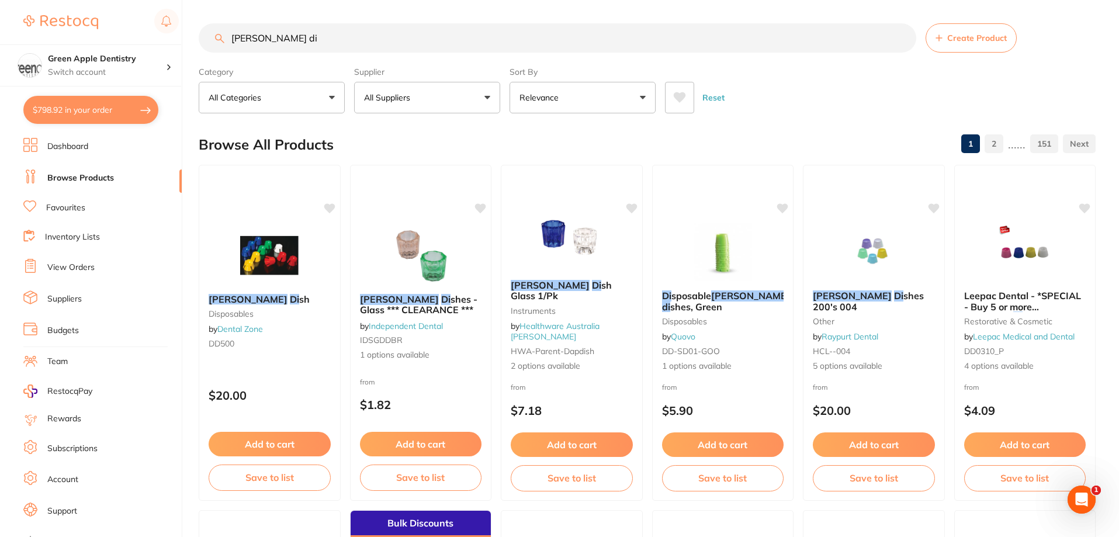
type input "dappen di"
click at [453, 95] on button "All Suppliers" at bounding box center [427, 98] width 146 height 32
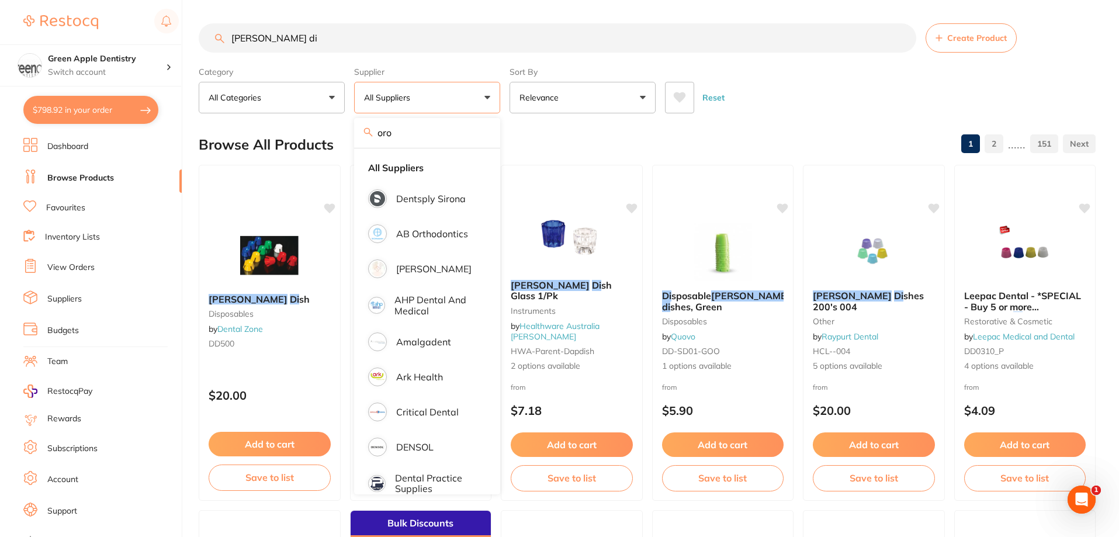
type input "or"
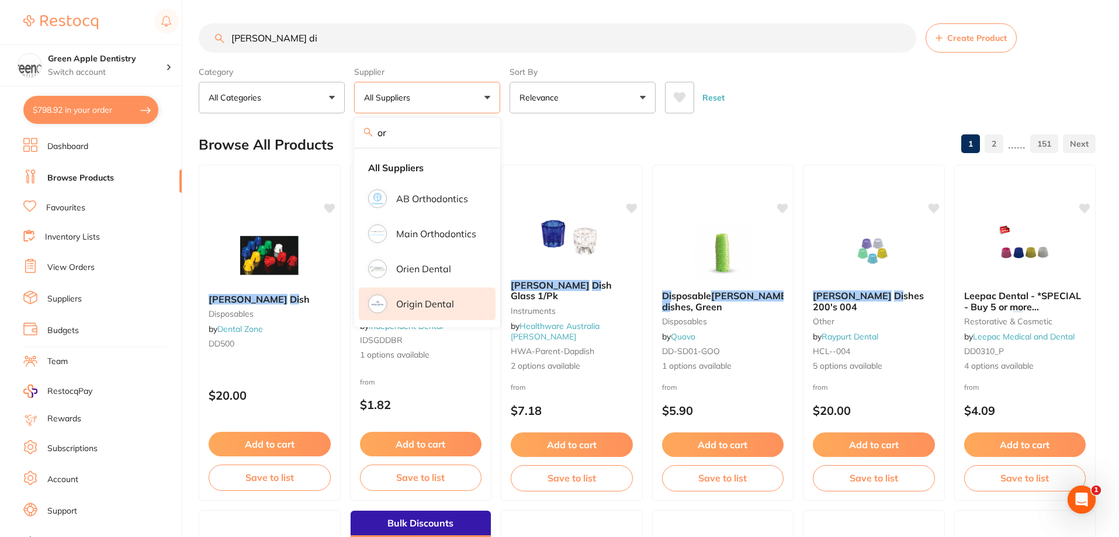
click at [428, 300] on p "Origin Dental" at bounding box center [425, 304] width 58 height 11
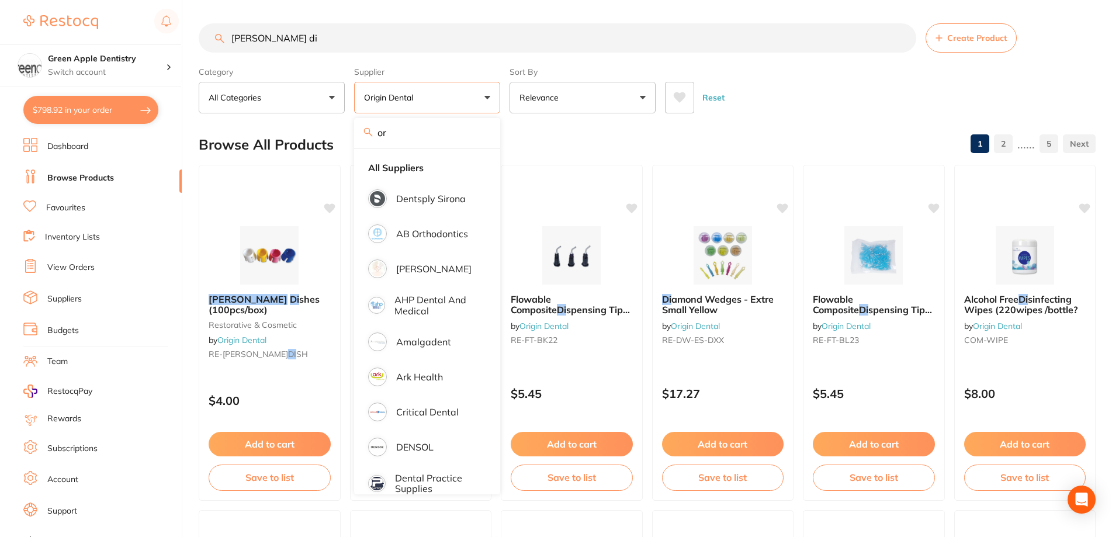
click at [583, 153] on div "Browse All Products 1 2 ...... 5" at bounding box center [647, 144] width 897 height 39
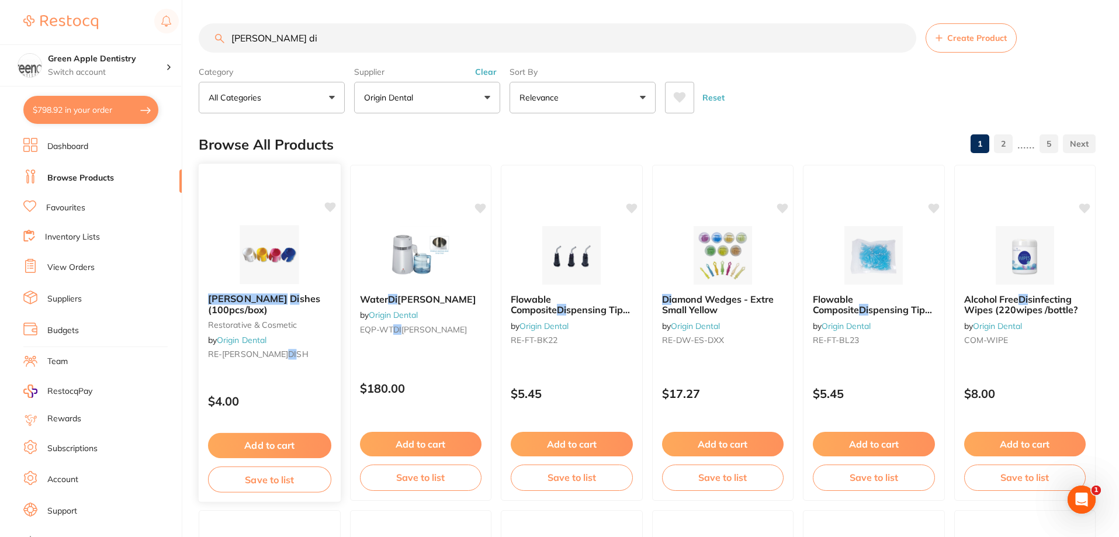
click at [295, 447] on button "Add to cart" at bounding box center [269, 445] width 123 height 25
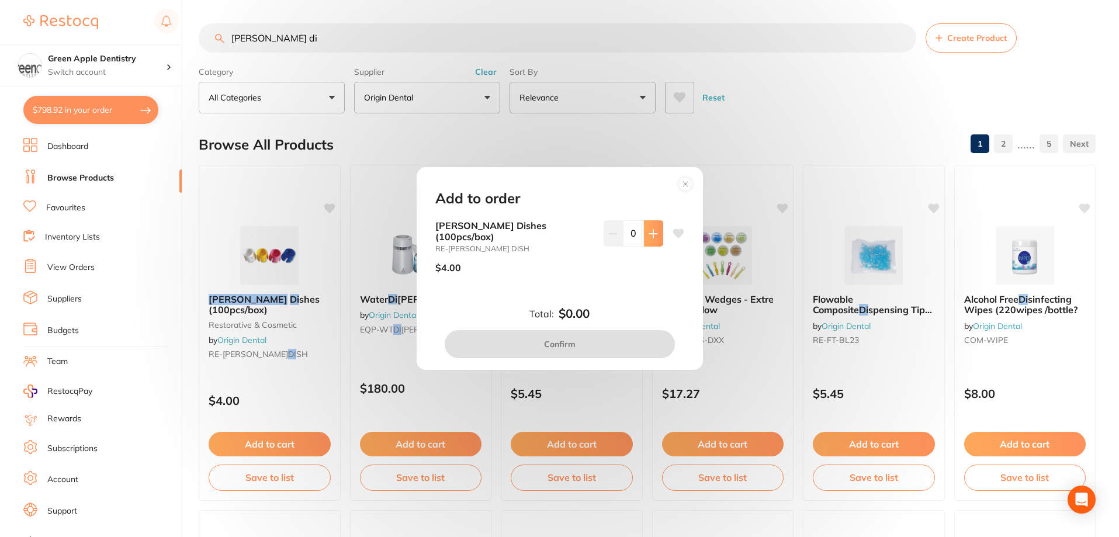
click at [648, 246] on button at bounding box center [653, 233] width 19 height 26
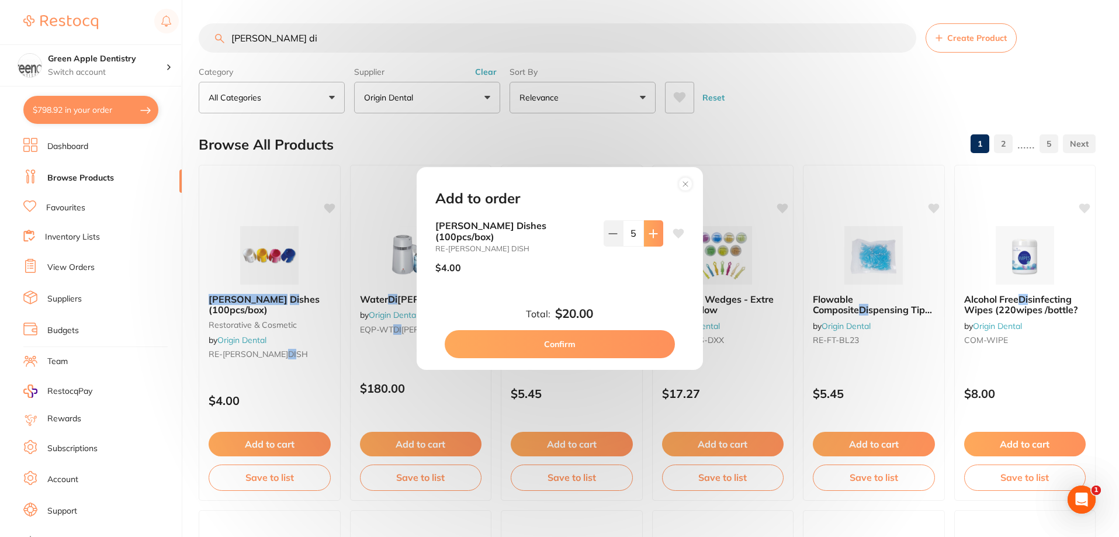
click at [648, 246] on button at bounding box center [653, 233] width 19 height 26
type input "6"
click at [605, 330] on button "Confirm" at bounding box center [560, 344] width 230 height 28
